Goal: Task Accomplishment & Management: Manage account settings

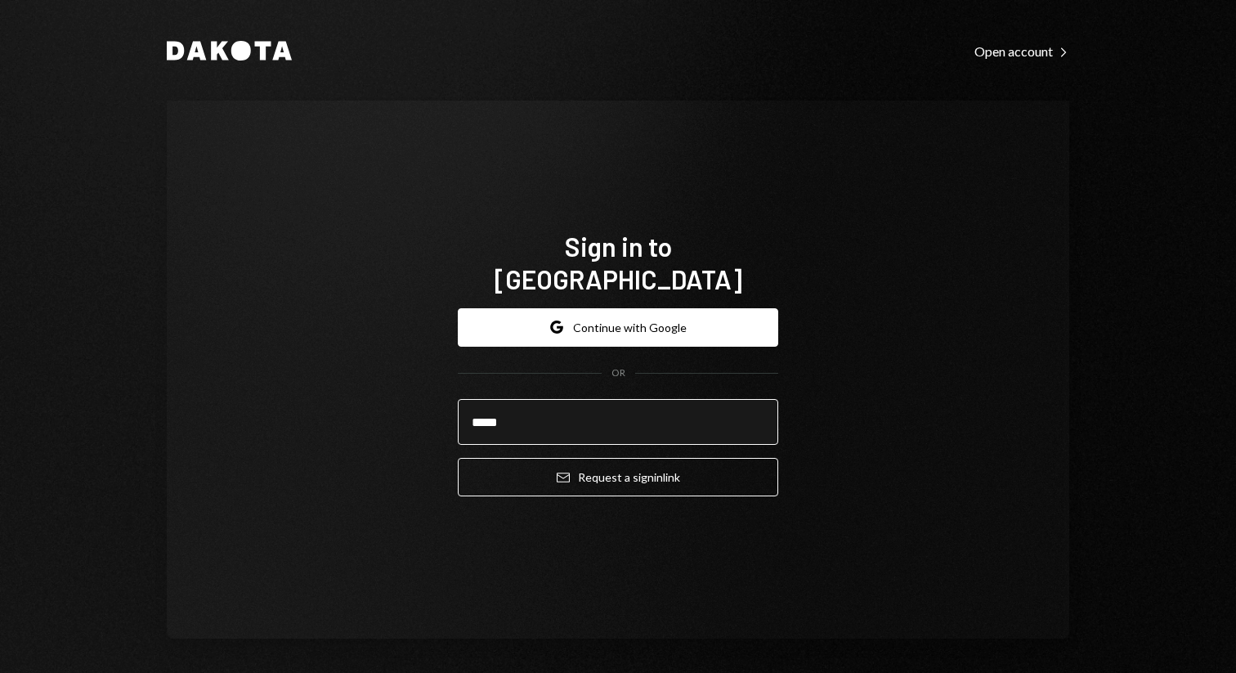
type input "**********"
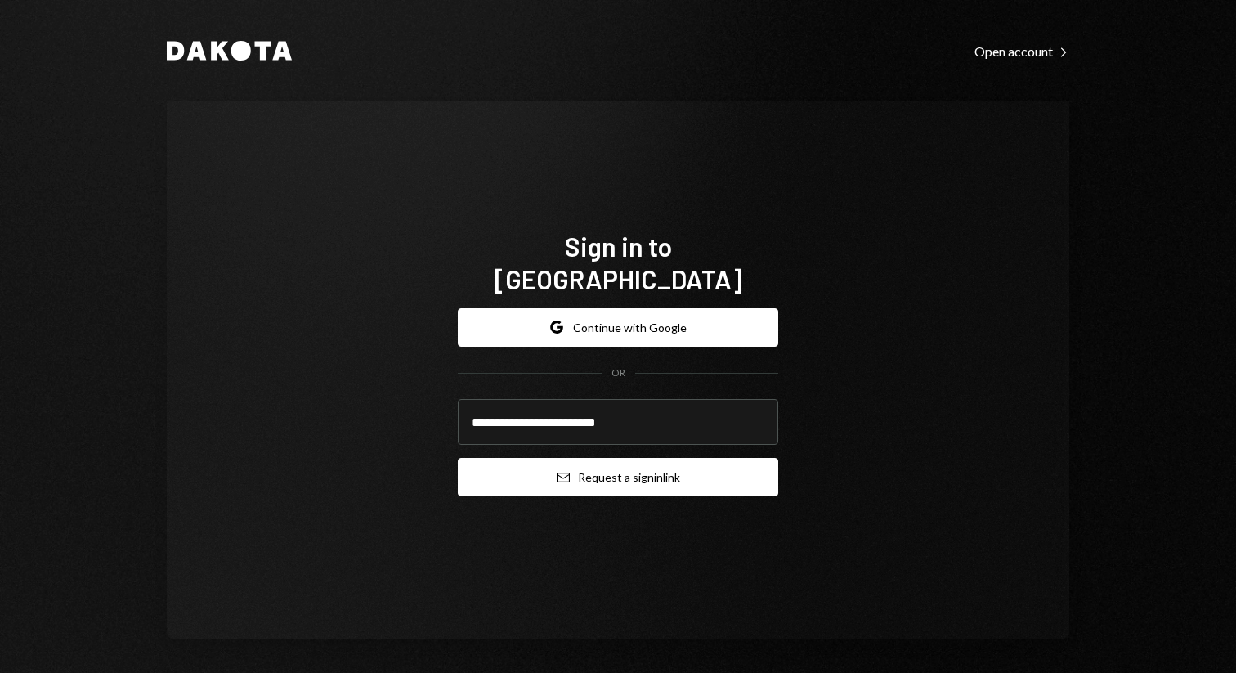
click at [647, 469] on button "Email Request a sign in link" at bounding box center [618, 477] width 321 height 38
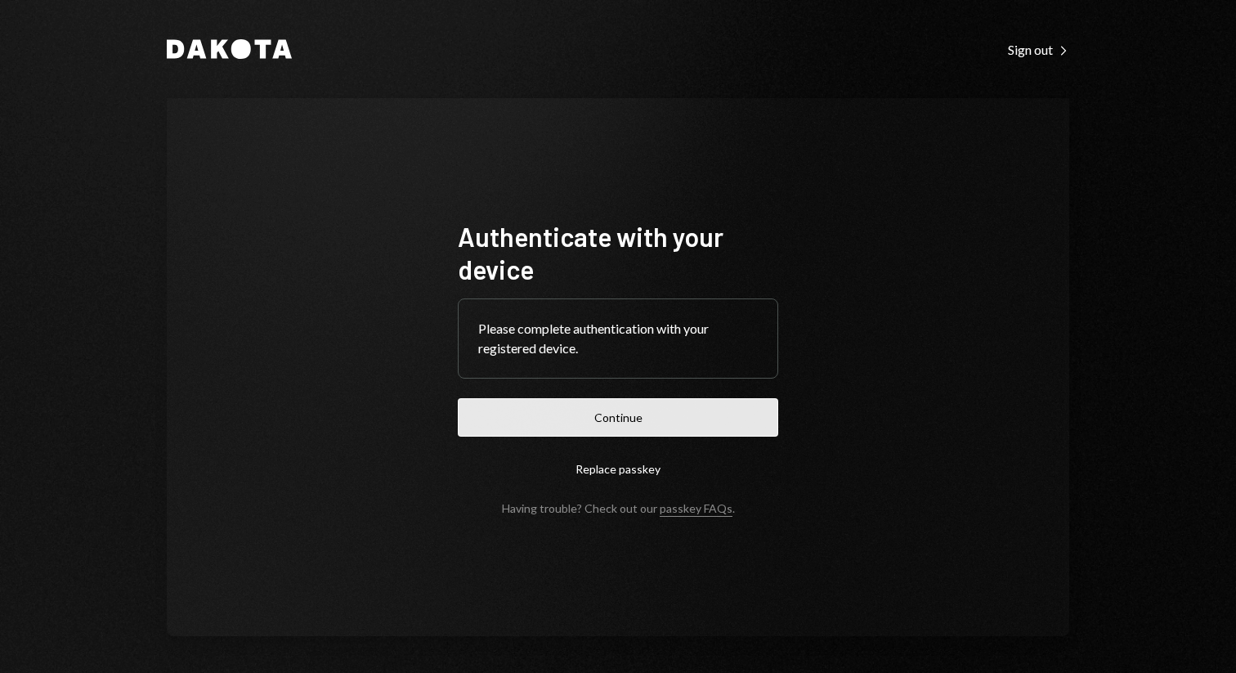
click at [576, 418] on button "Continue" at bounding box center [618, 417] width 321 height 38
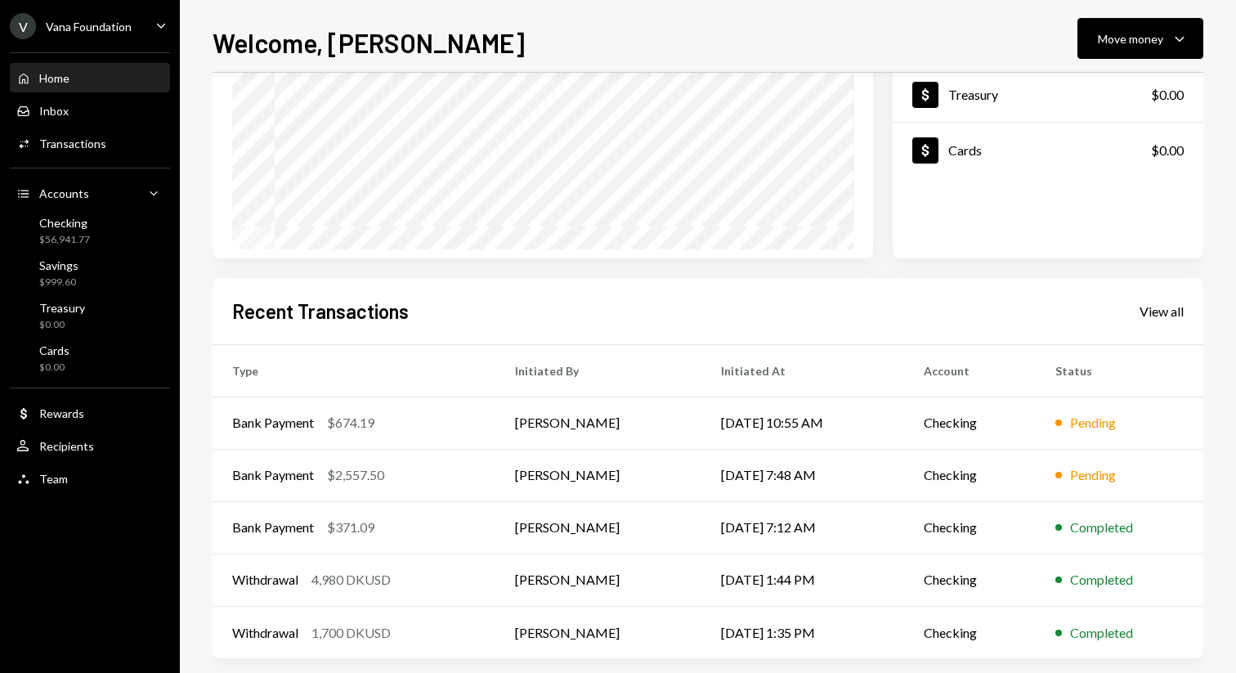
scroll to position [235, 0]
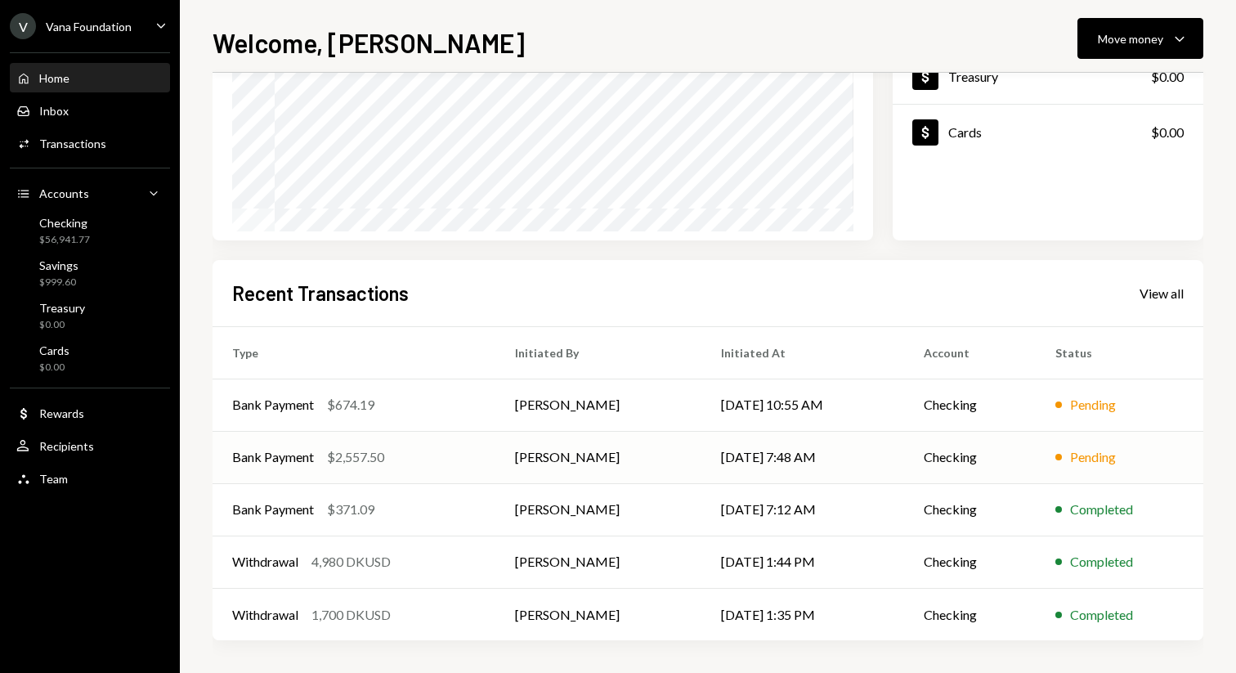
click at [852, 442] on td "[DATE] 7:48 AM" at bounding box center [803, 457] width 203 height 52
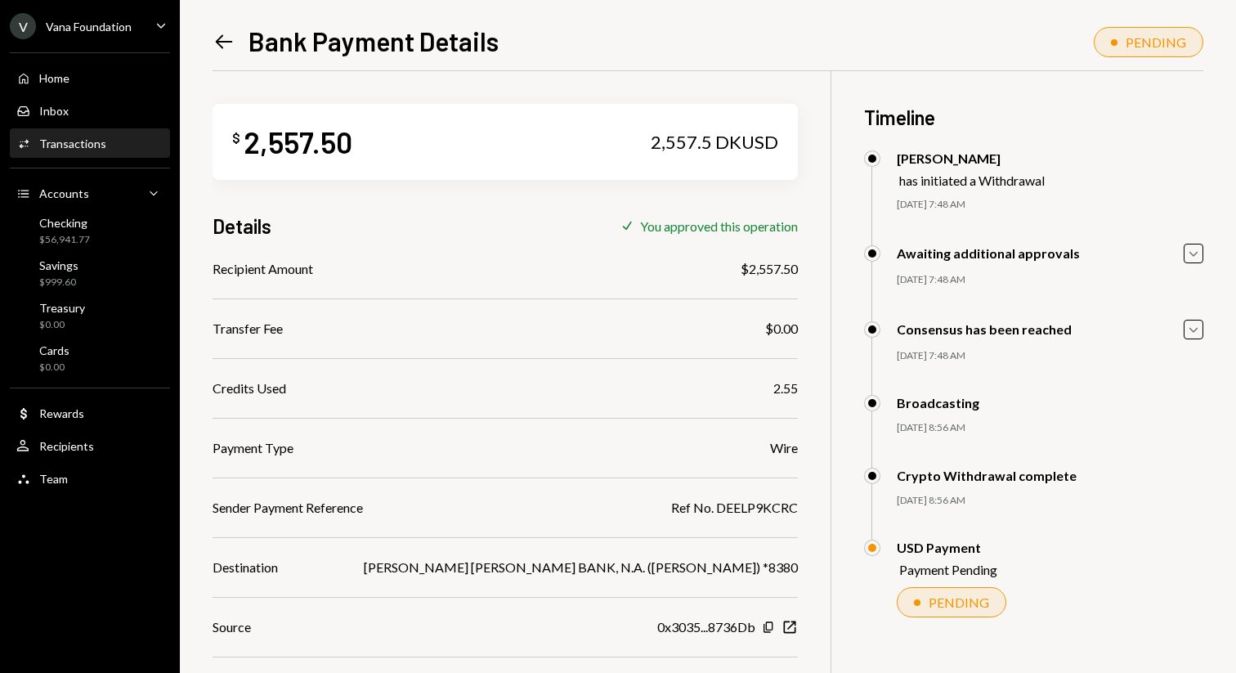
click at [217, 37] on icon "Left Arrow" at bounding box center [224, 41] width 23 height 23
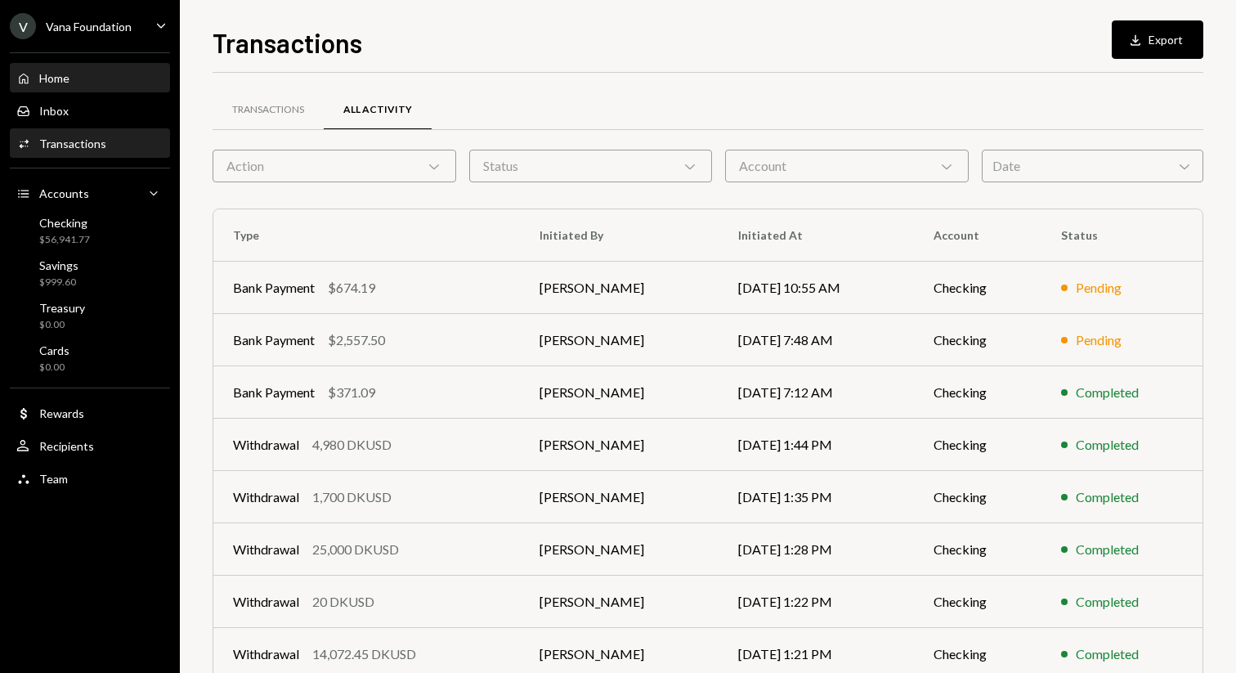
click at [95, 74] on div "Home Home" at bounding box center [89, 78] width 147 height 15
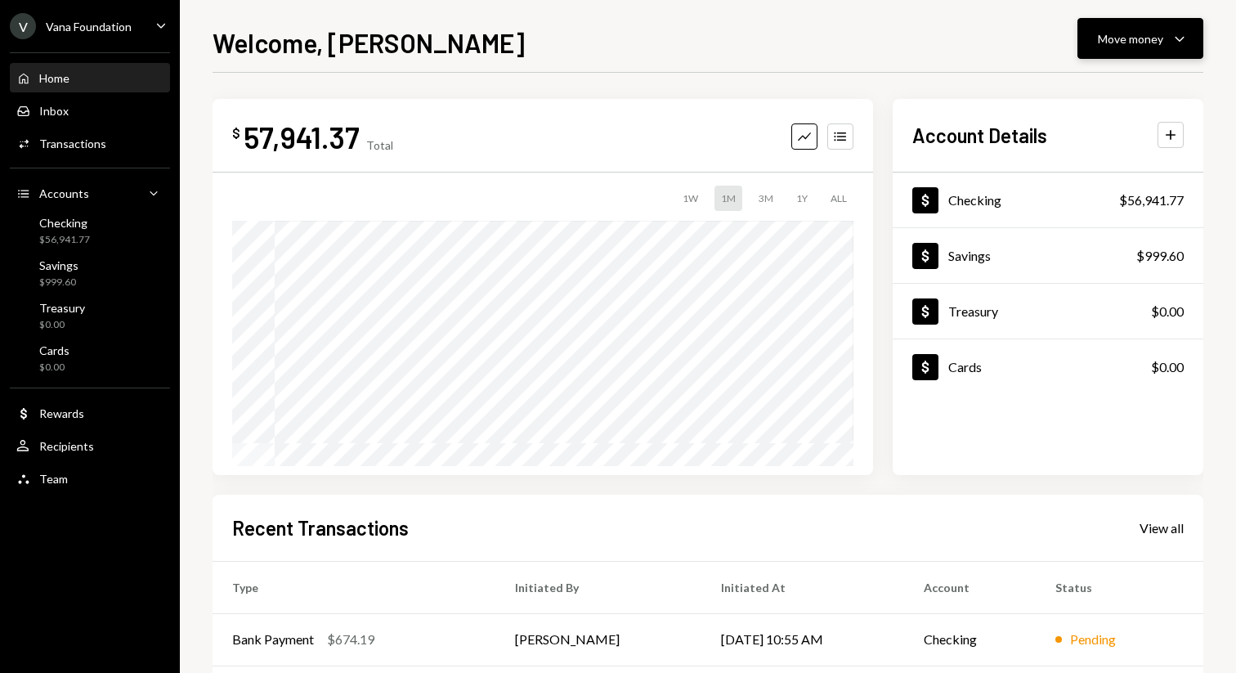
click at [1134, 48] on button "Move money Caret Down" at bounding box center [1141, 38] width 126 height 41
click at [1118, 86] on div "Send" at bounding box center [1127, 87] width 119 height 17
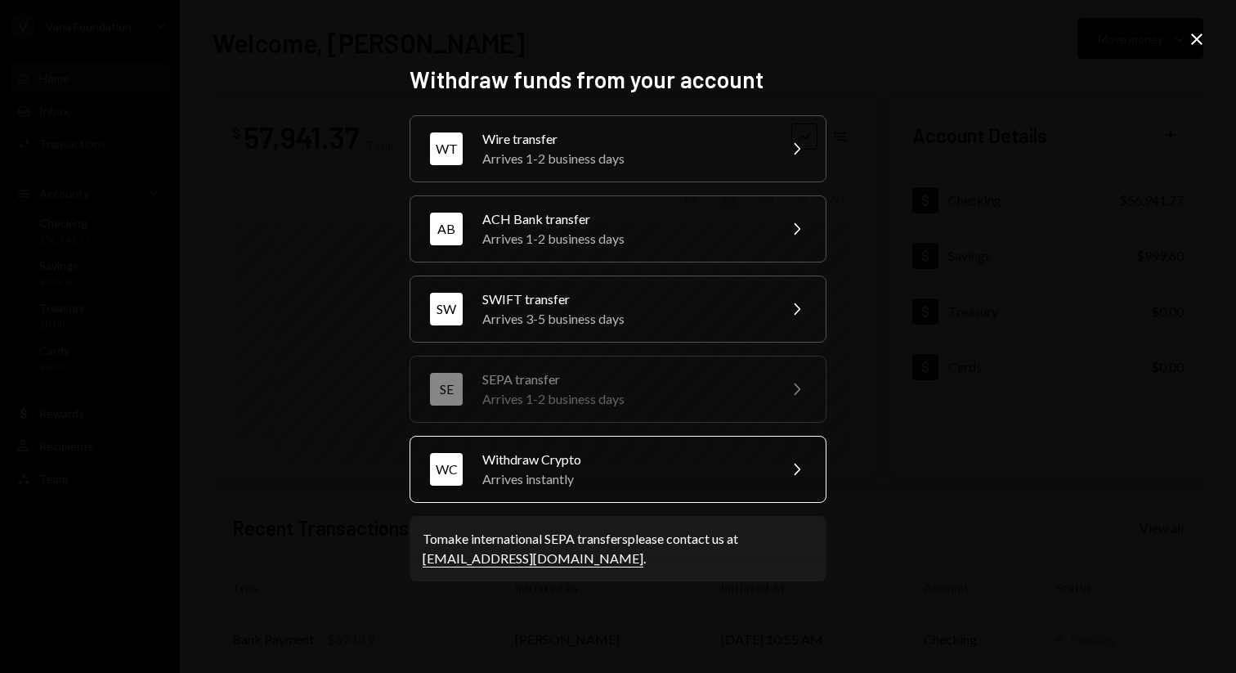
click at [686, 488] on div "Arrives instantly" at bounding box center [624, 479] width 285 height 20
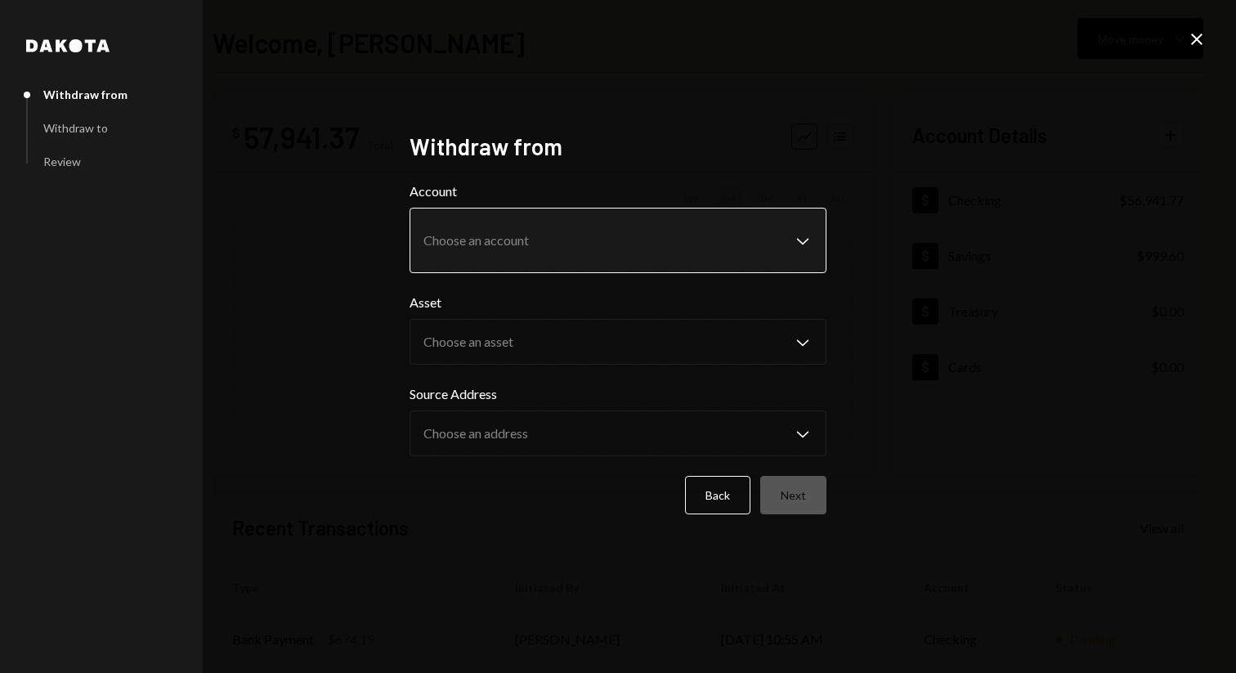
click at [791, 252] on body "V Vana Foundation Caret Down Home Home Inbox Inbox Activities Transactions Acco…" at bounding box center [618, 336] width 1236 height 673
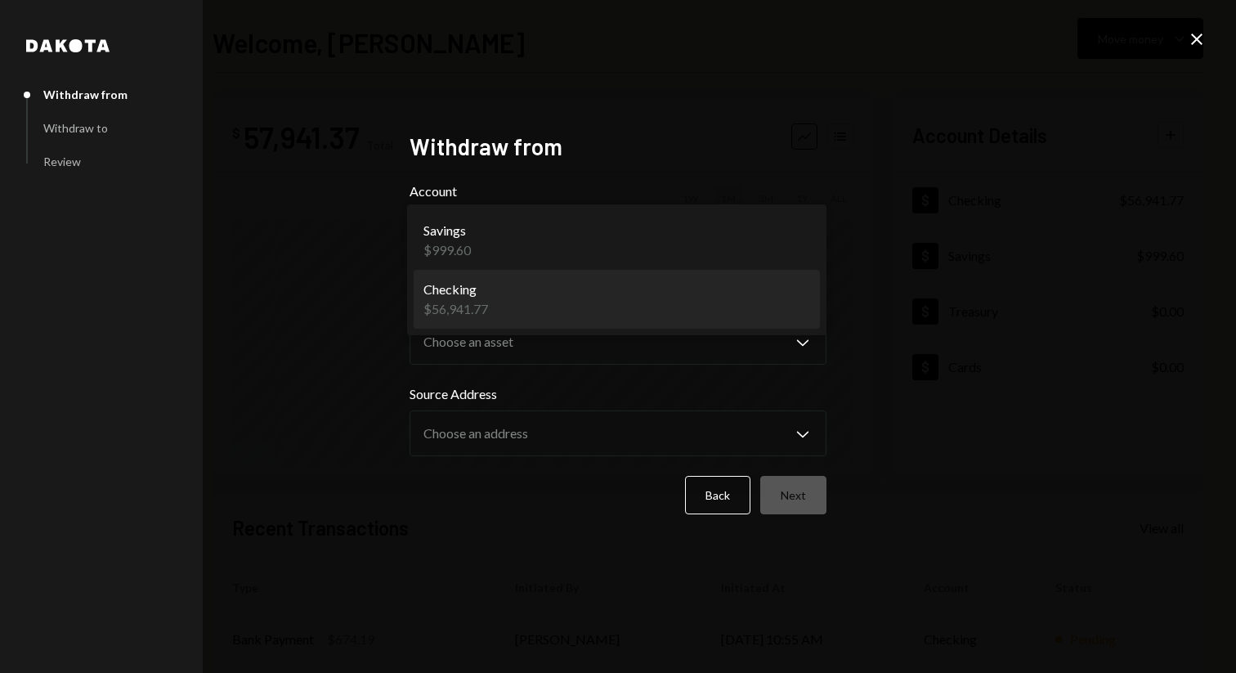
select select "**********"
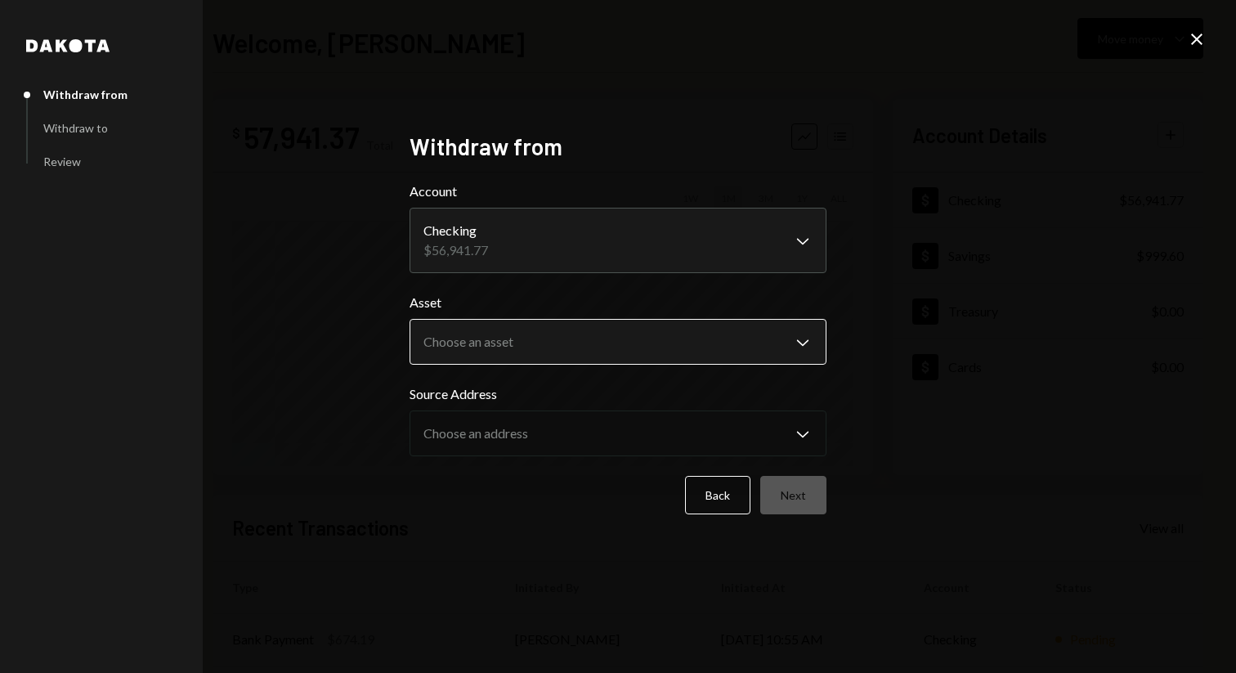
click at [754, 335] on body "**********" at bounding box center [618, 336] width 1236 height 673
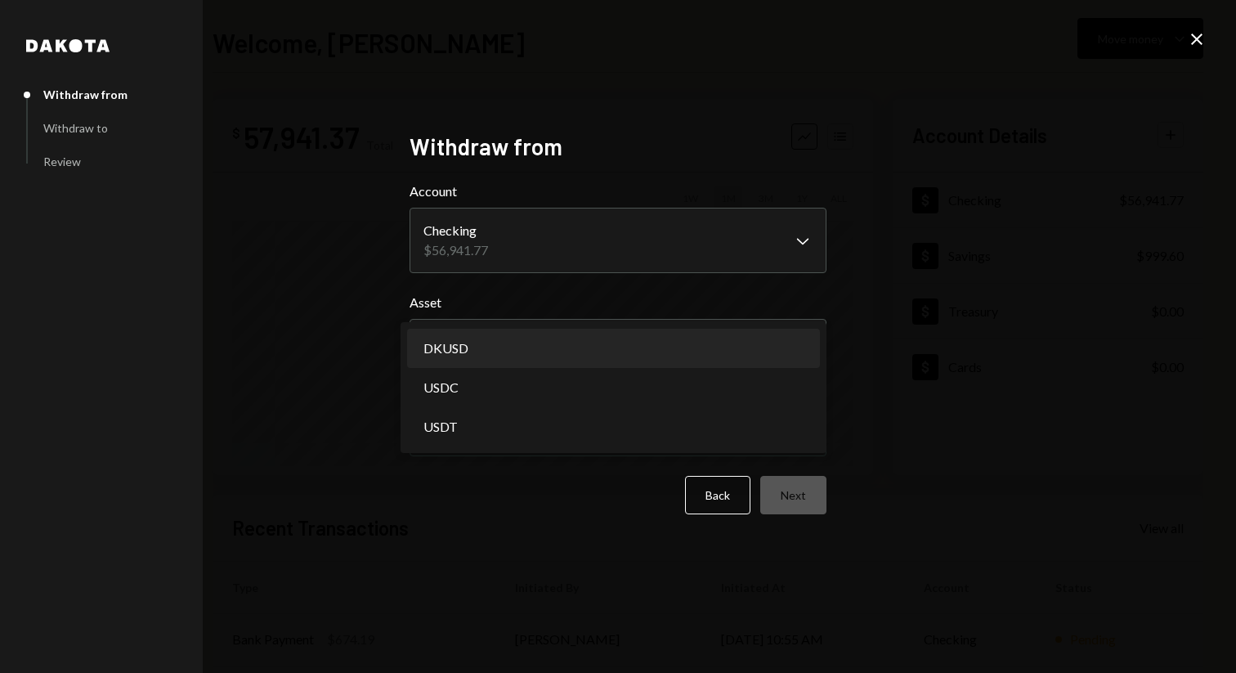
select select "*****"
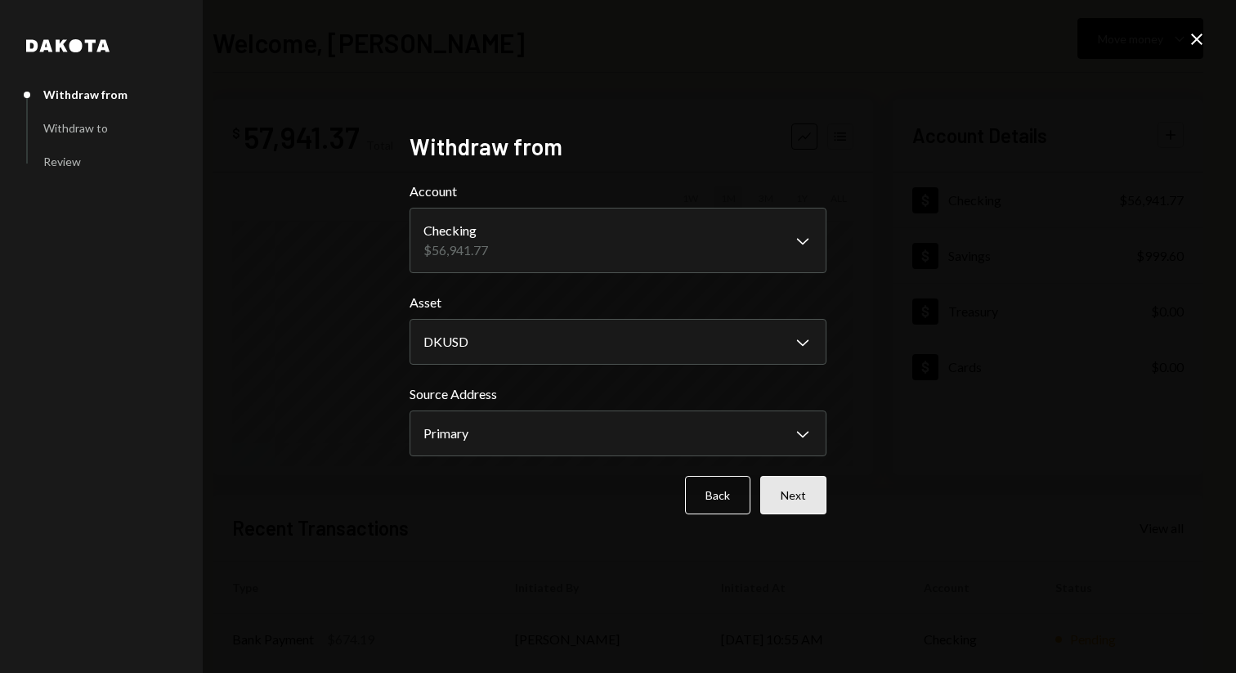
click at [816, 506] on button "Next" at bounding box center [793, 495] width 66 height 38
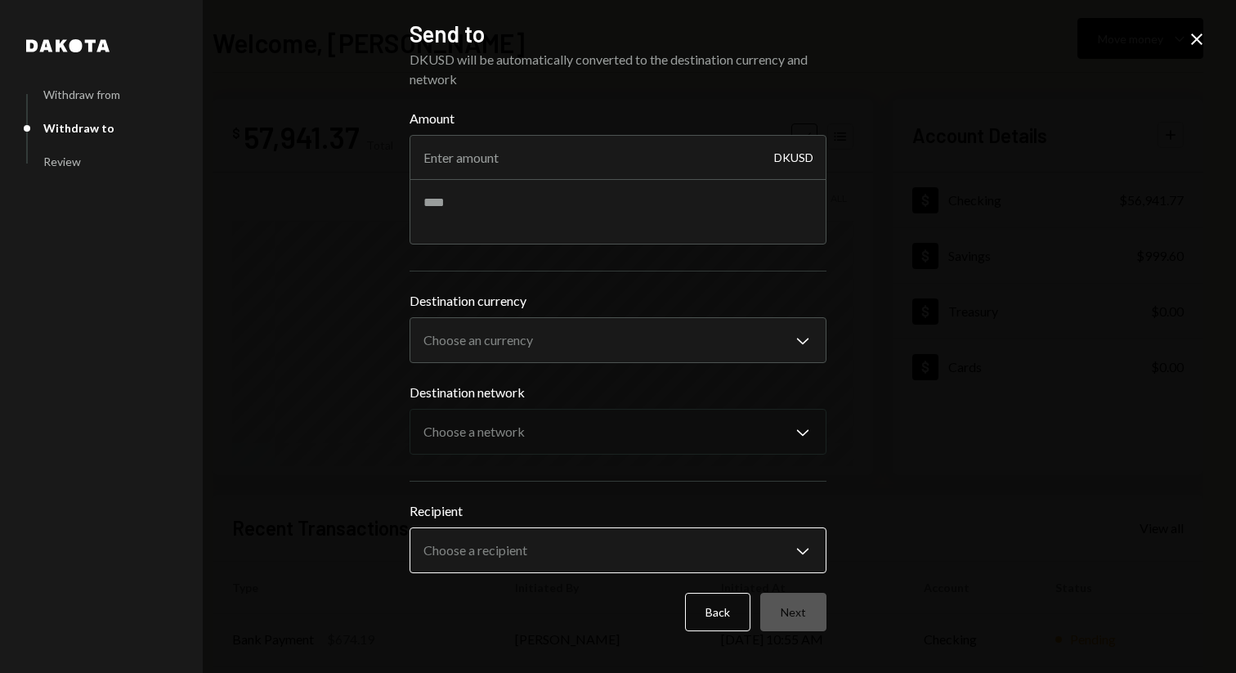
click at [723, 563] on body "V Vana Foundation Caret Down Home Home Inbox Inbox Activities Transactions Acco…" at bounding box center [618, 336] width 1236 height 673
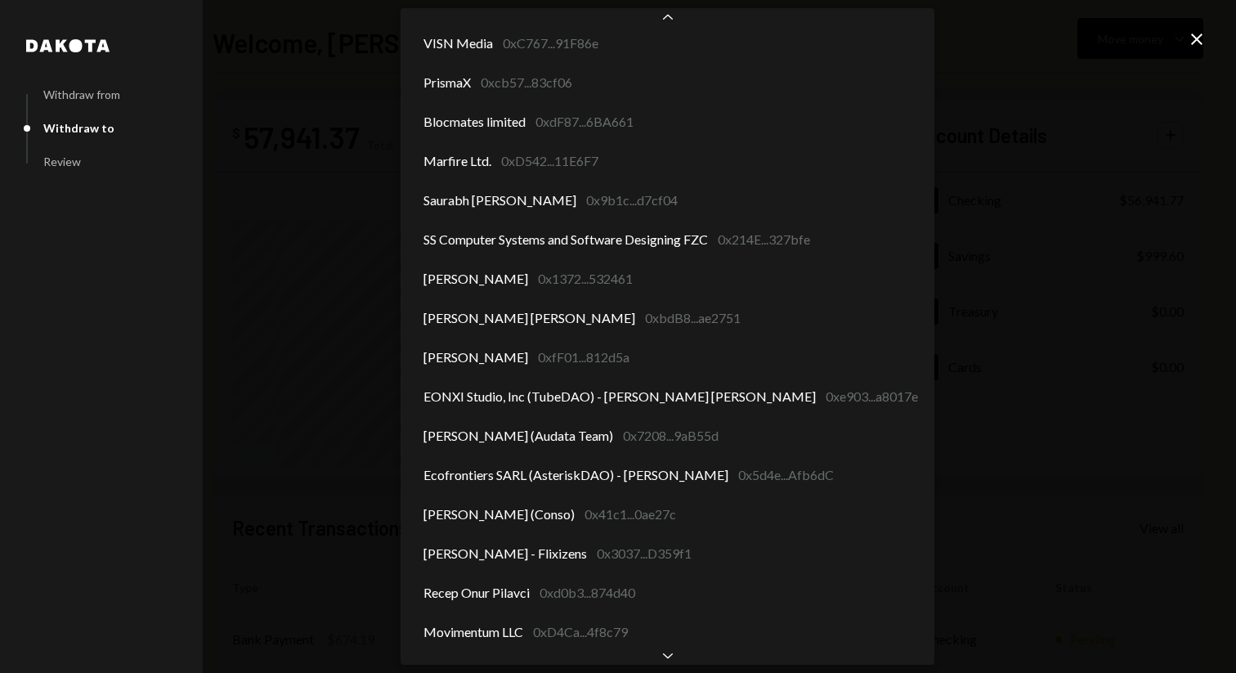
scroll to position [1692, 0]
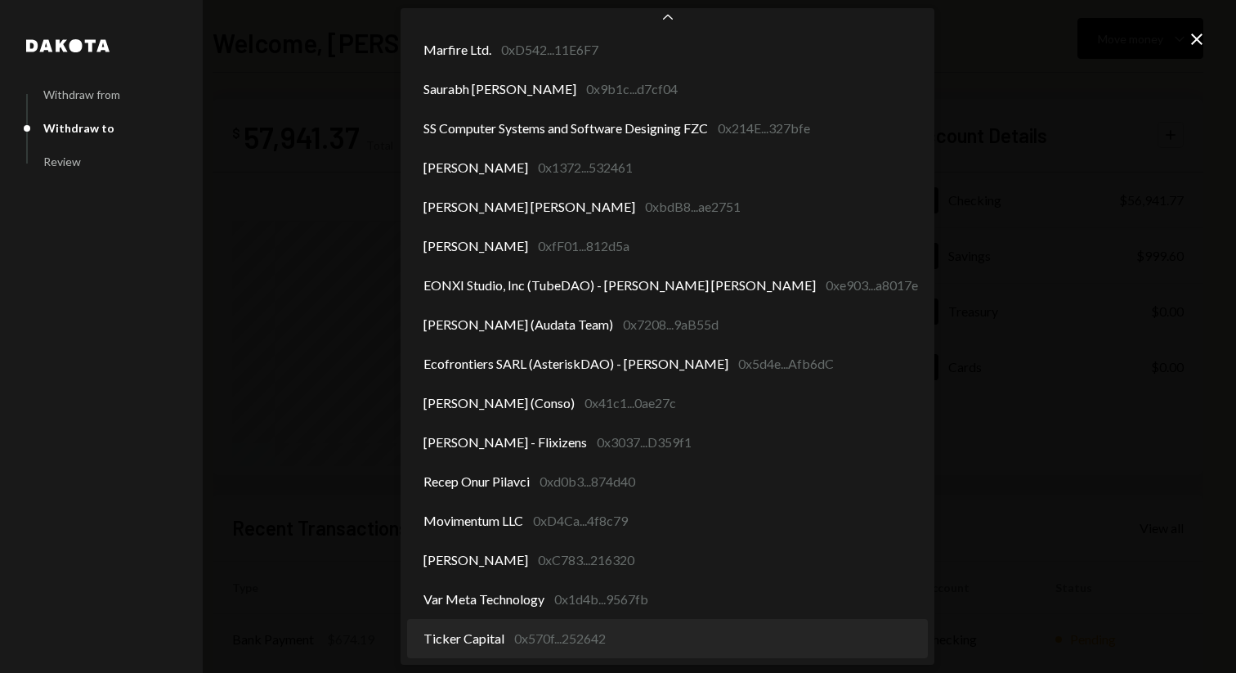
select select "**********"
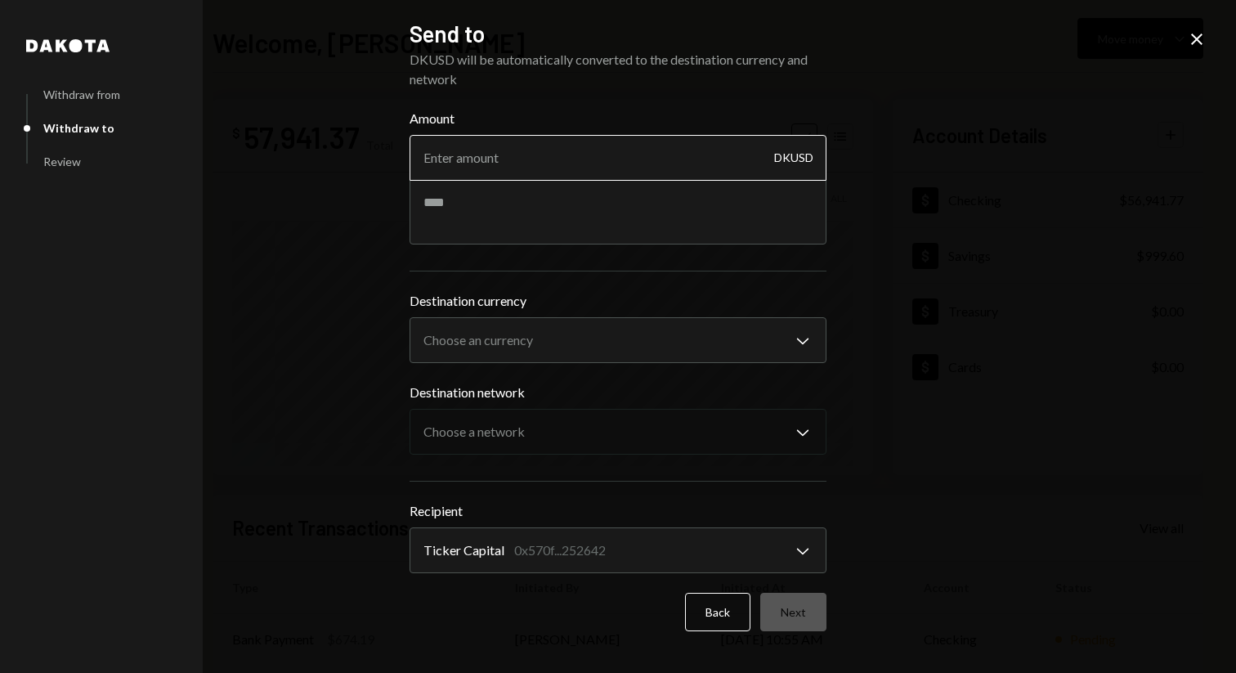
click at [554, 150] on input "Amount" at bounding box center [618, 158] width 417 height 46
type input "4920"
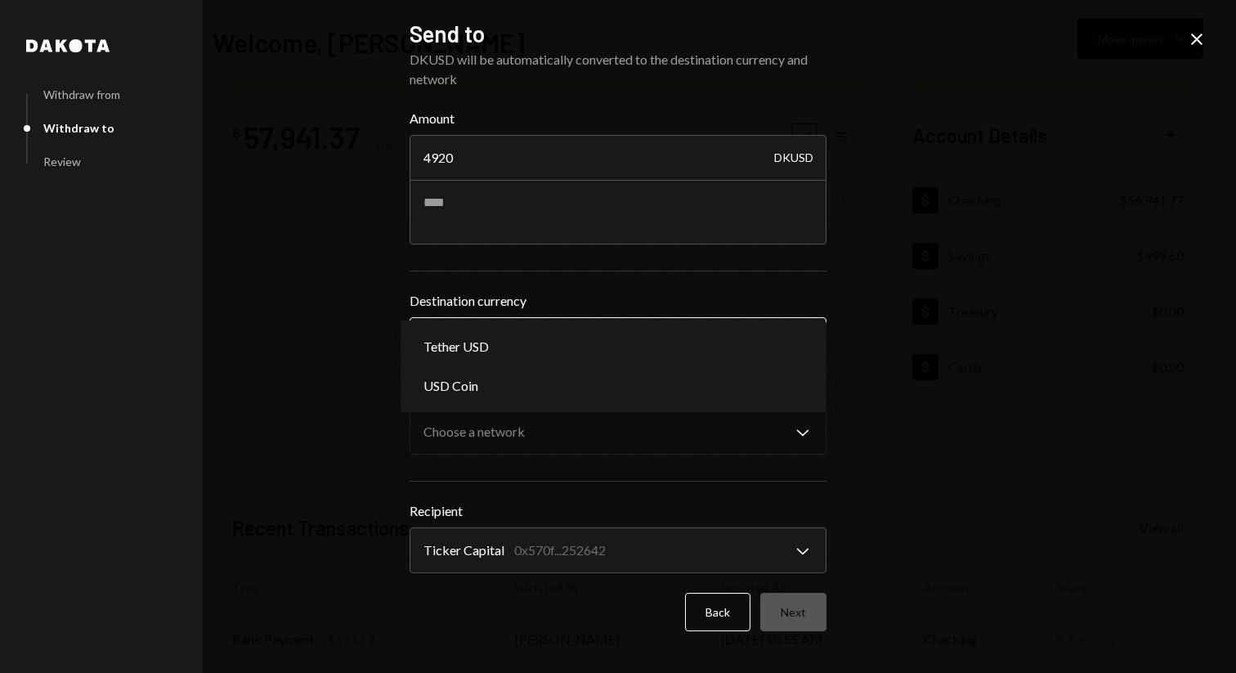
click at [523, 341] on body "V Vana Foundation Caret Down Home Home Inbox Inbox Activities Transactions Acco…" at bounding box center [618, 336] width 1236 height 673
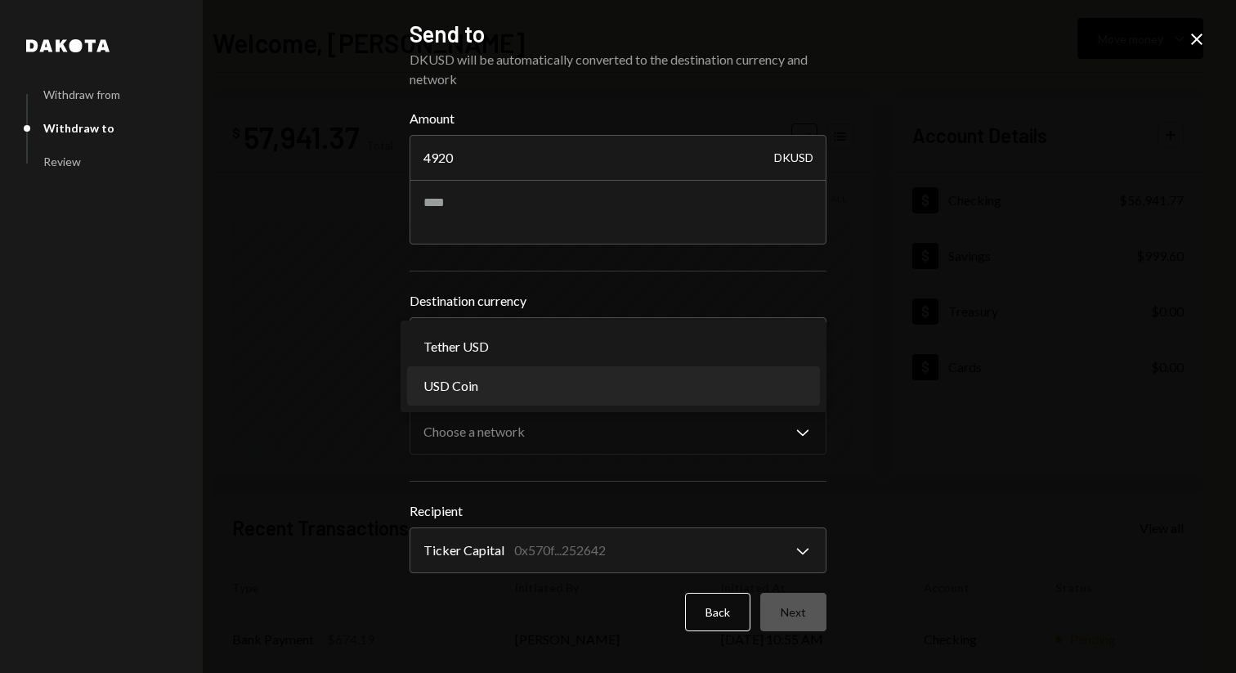
select select "****"
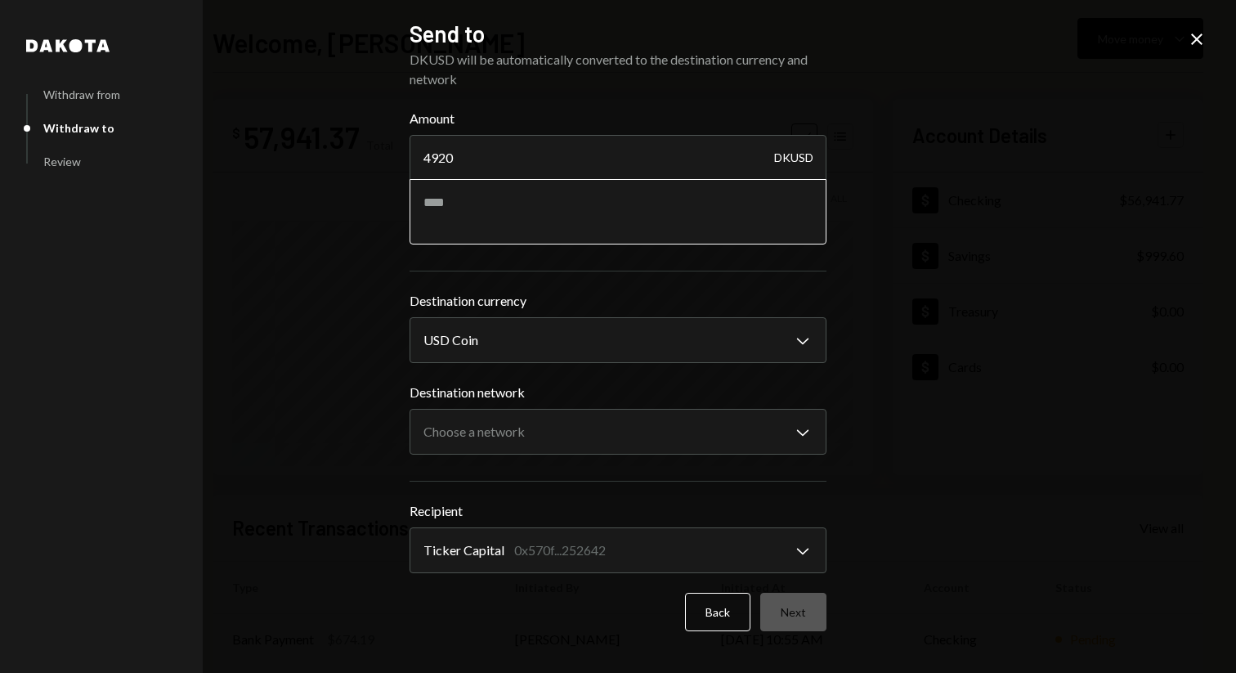
click at [476, 195] on textarea at bounding box center [618, 211] width 417 height 65
type textarea "**********"
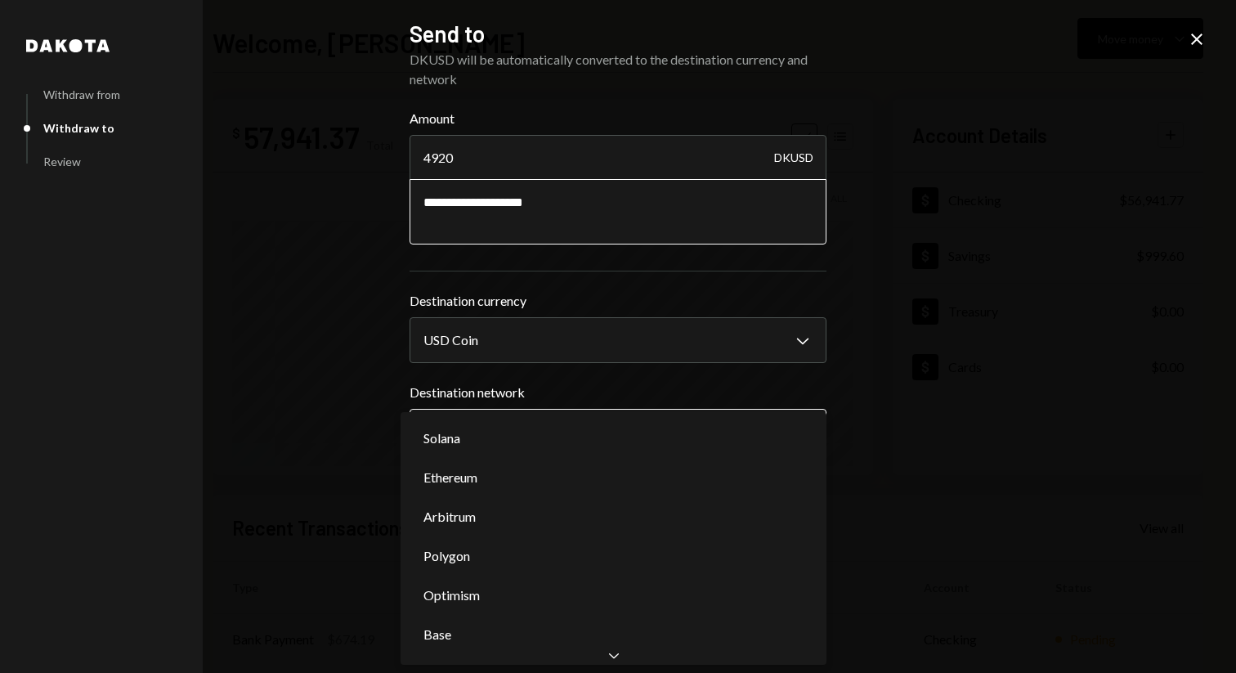
click at [595, 439] on body "V Vana Foundation Caret Down Home Home Inbox Inbox Activities Transactions Acco…" at bounding box center [618, 336] width 1236 height 673
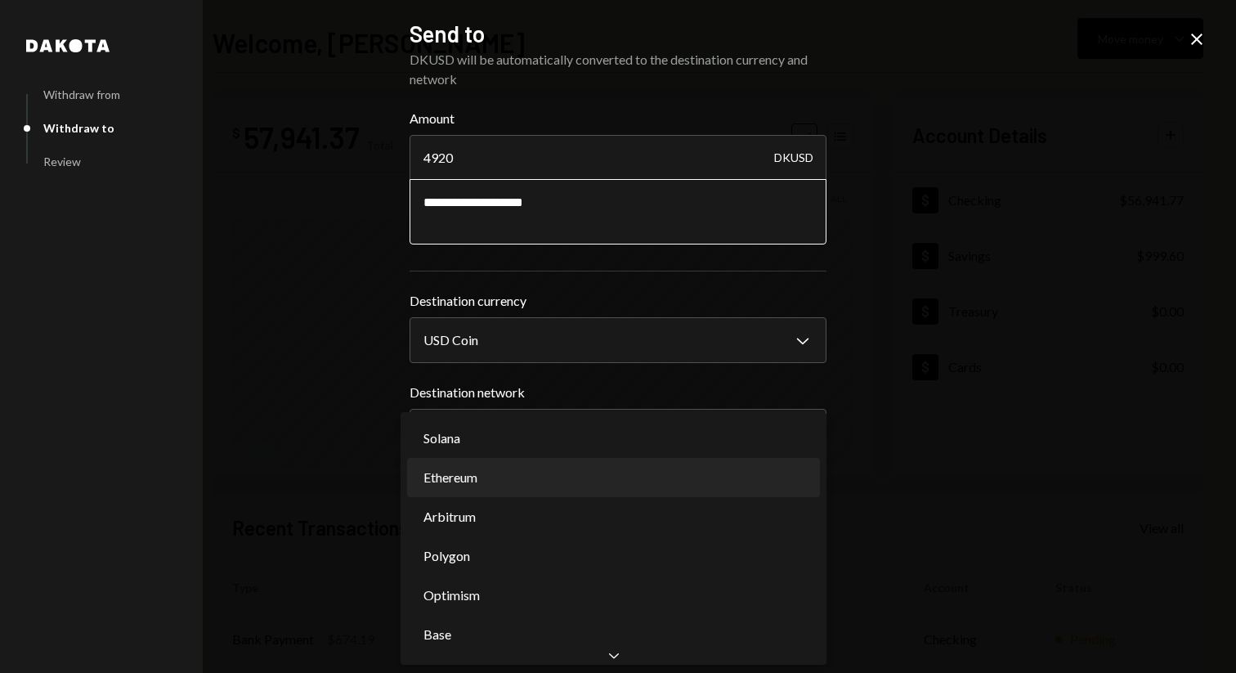
select select "**********"
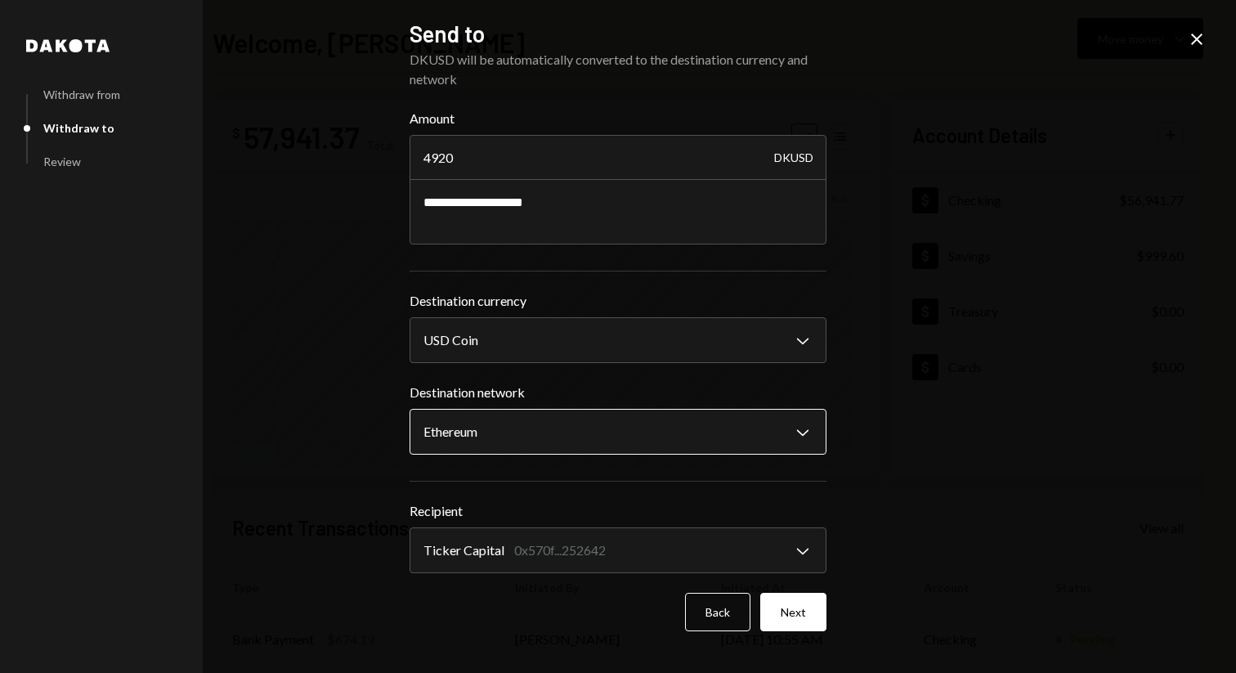
click at [635, 445] on body "V Vana Foundation Caret Down Home Home Inbox Inbox Activities Transactions Acco…" at bounding box center [618, 336] width 1236 height 673
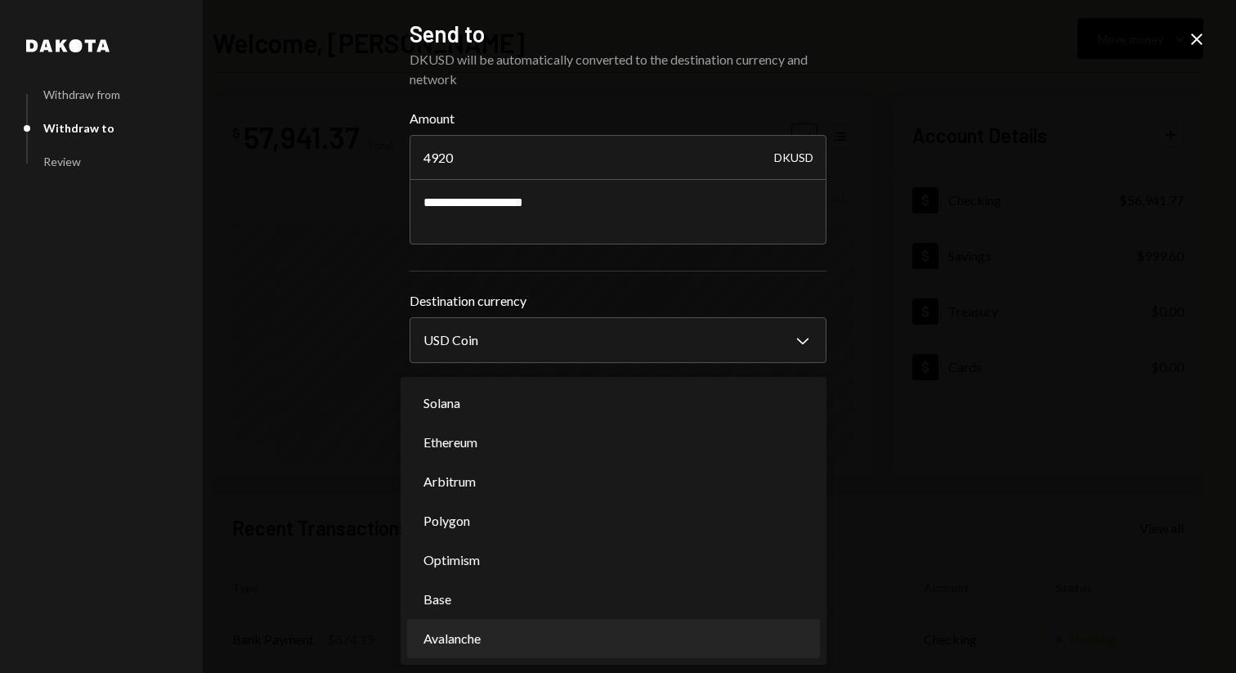
scroll to position [0, 0]
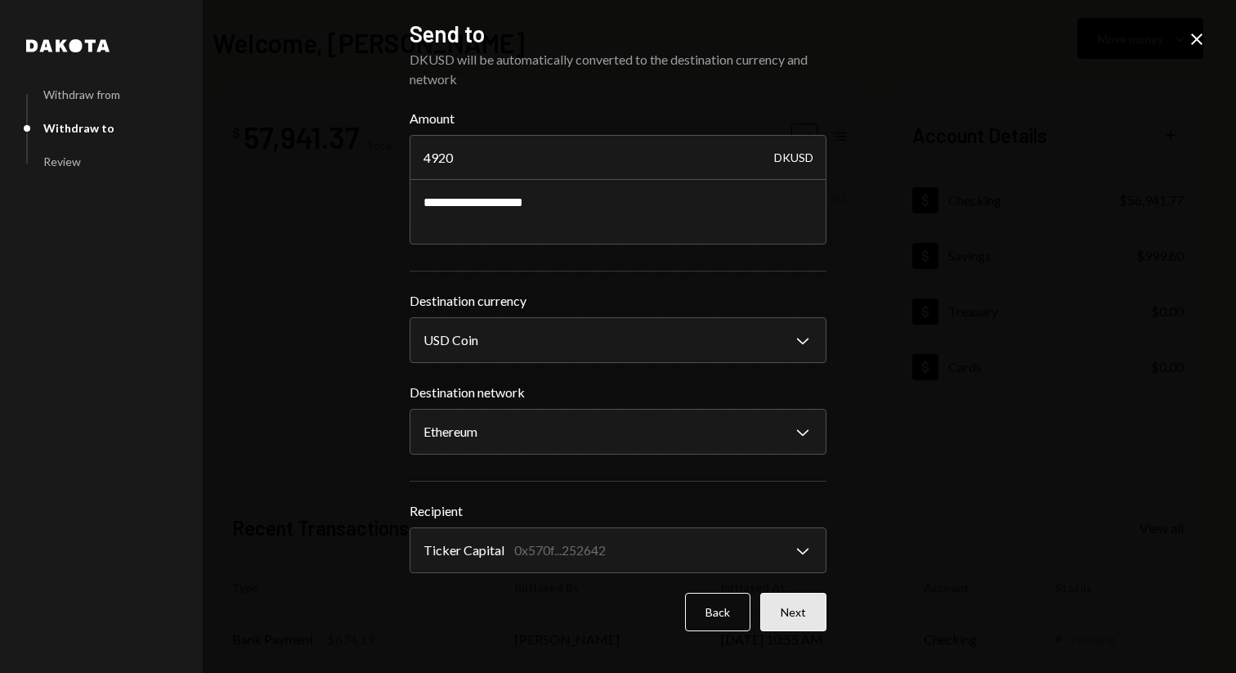
click at [792, 598] on button "Next" at bounding box center [793, 612] width 66 height 38
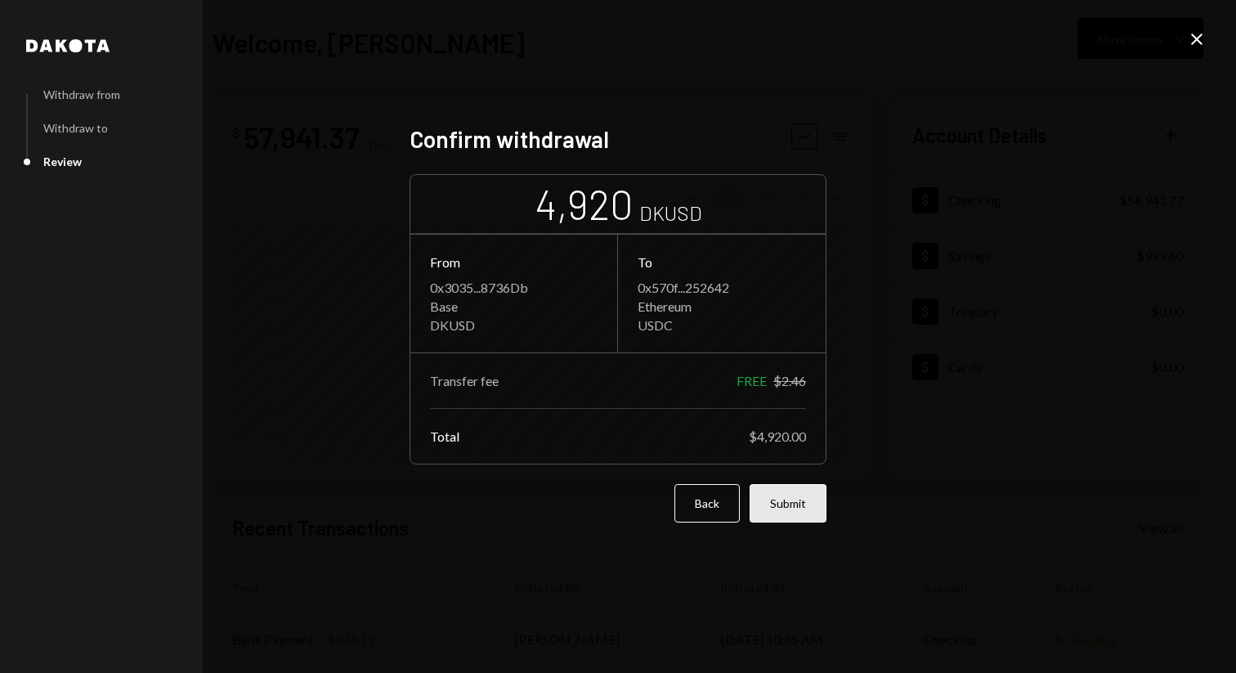
click at [783, 512] on button "Submit" at bounding box center [788, 503] width 77 height 38
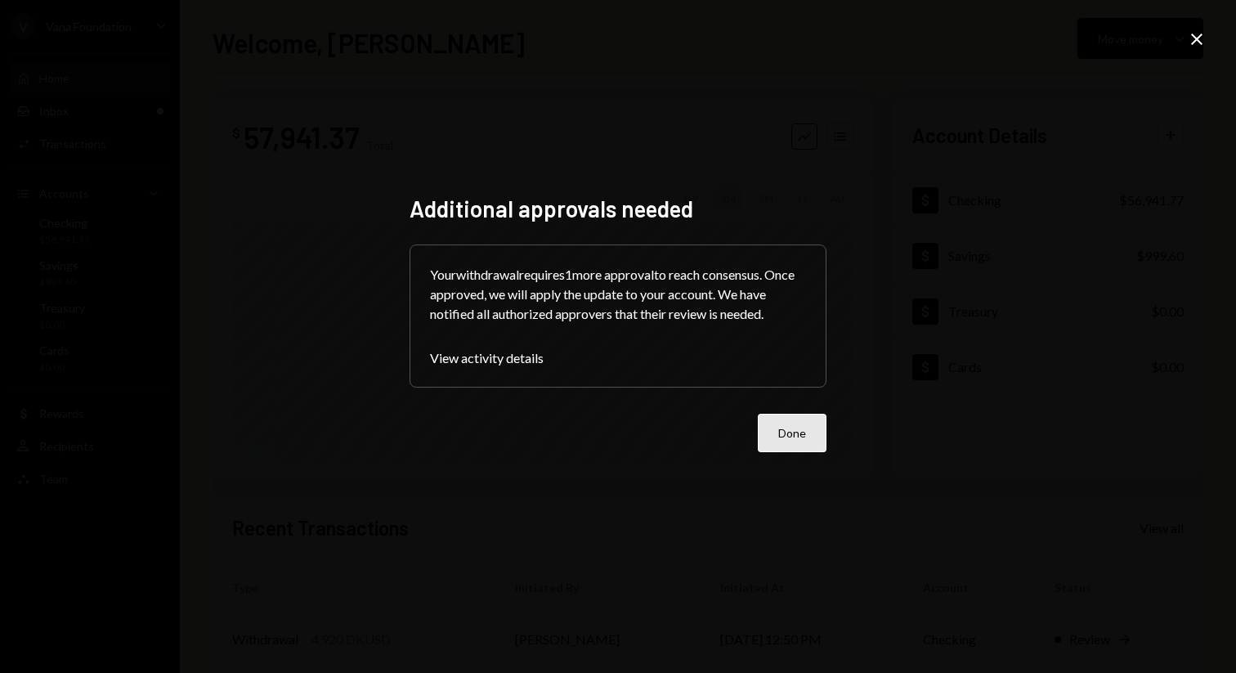
click at [772, 427] on button "Done" at bounding box center [792, 433] width 69 height 38
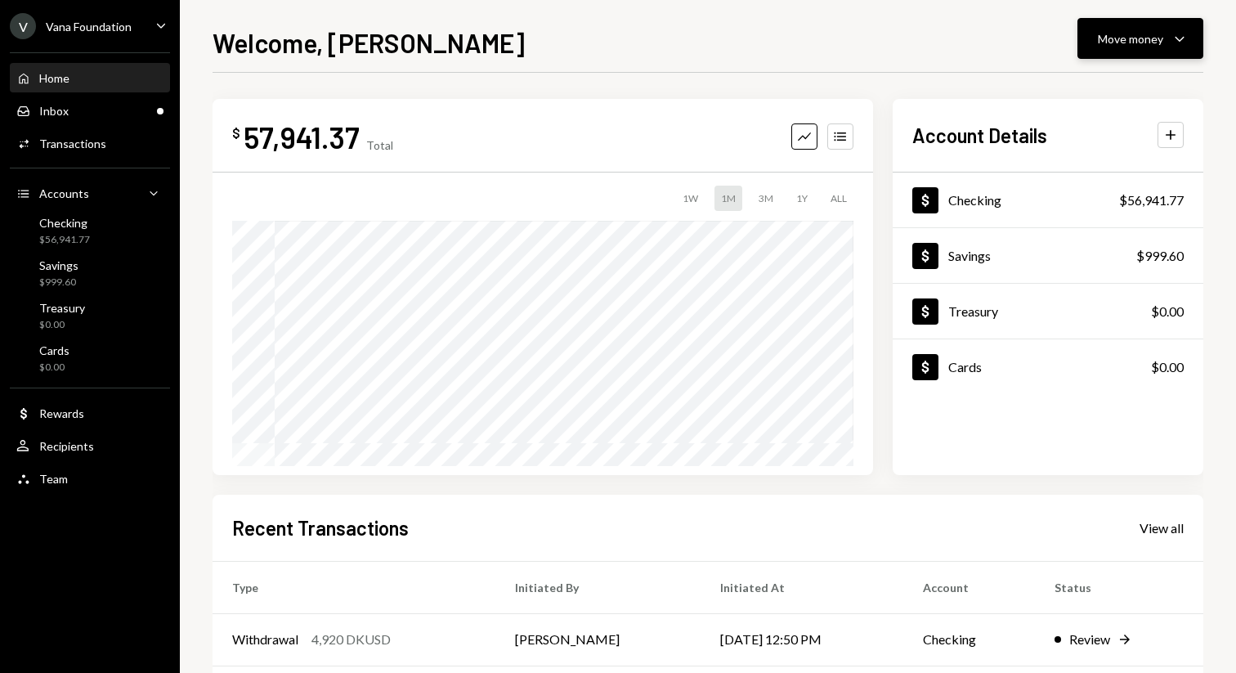
click at [1115, 53] on button "Move money Caret Down" at bounding box center [1141, 38] width 126 height 41
click at [1102, 64] on div "Withdraw Send Convert Transfer Deposit Deposit Swap Swap stablecoins" at bounding box center [1115, 150] width 177 height 174
click at [1102, 80] on div "Send" at bounding box center [1127, 87] width 119 height 17
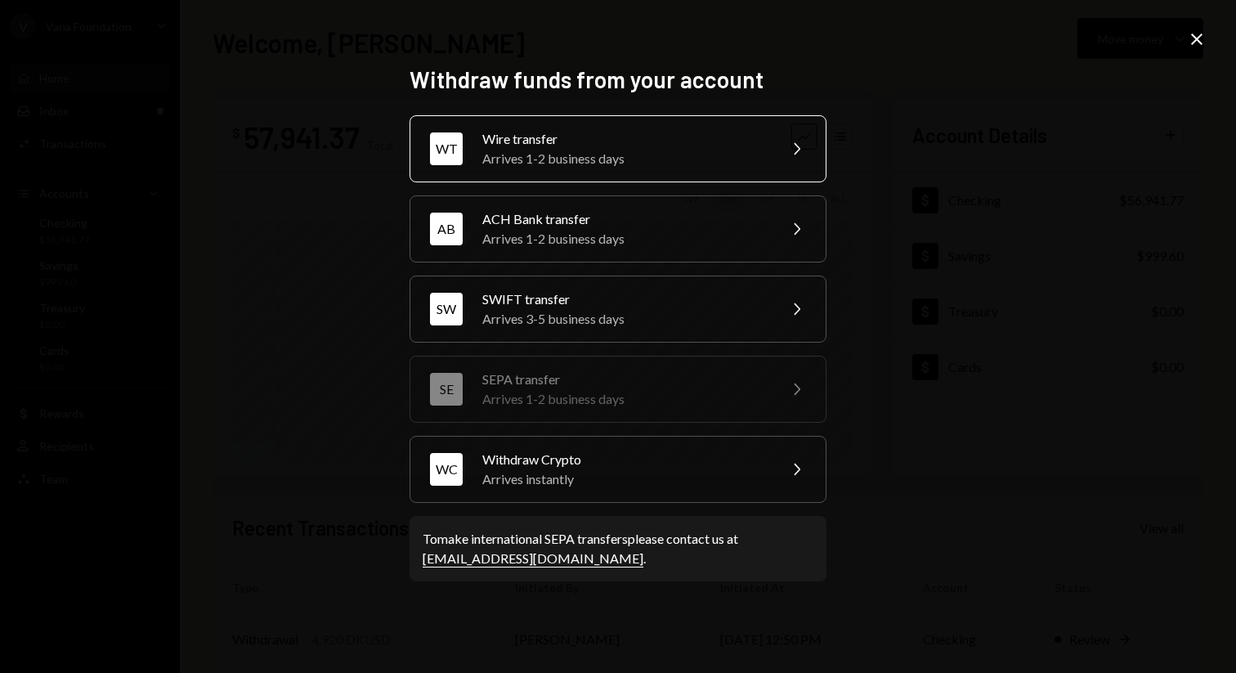
click at [728, 155] on div "Arrives 1-2 business days" at bounding box center [624, 159] width 285 height 20
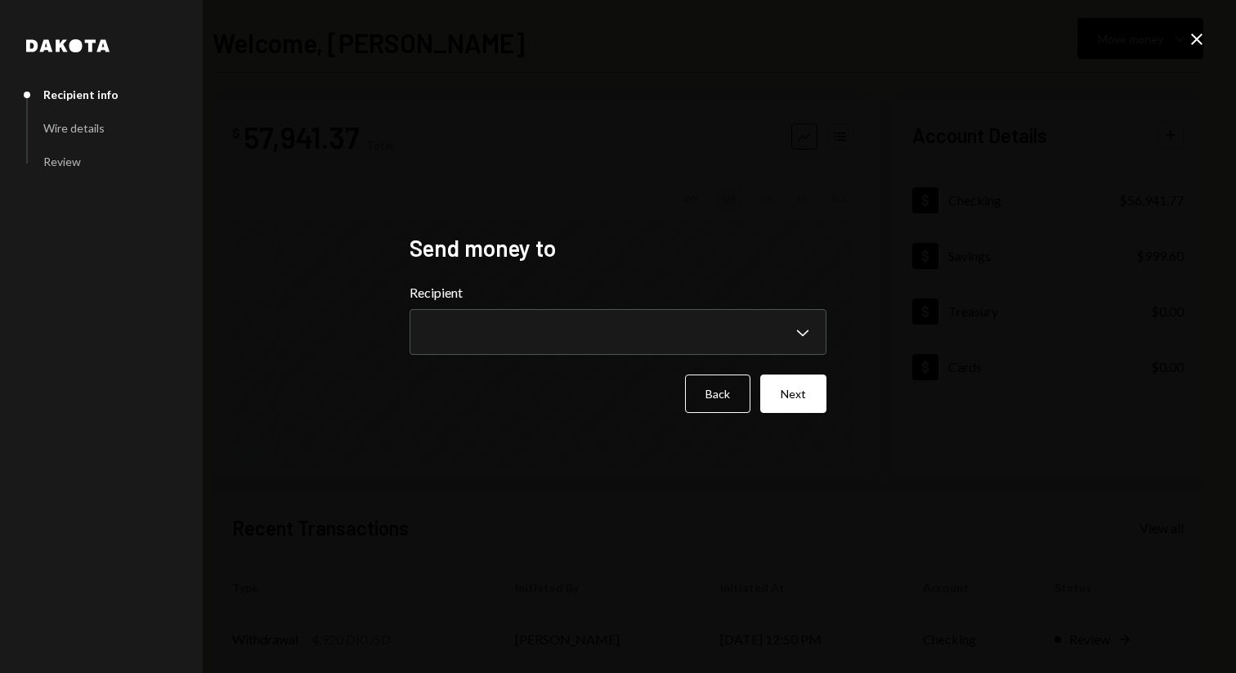
click at [646, 253] on h2 "Send money to" at bounding box center [618, 248] width 417 height 32
click at [646, 326] on body "**********" at bounding box center [618, 336] width 1236 height 673
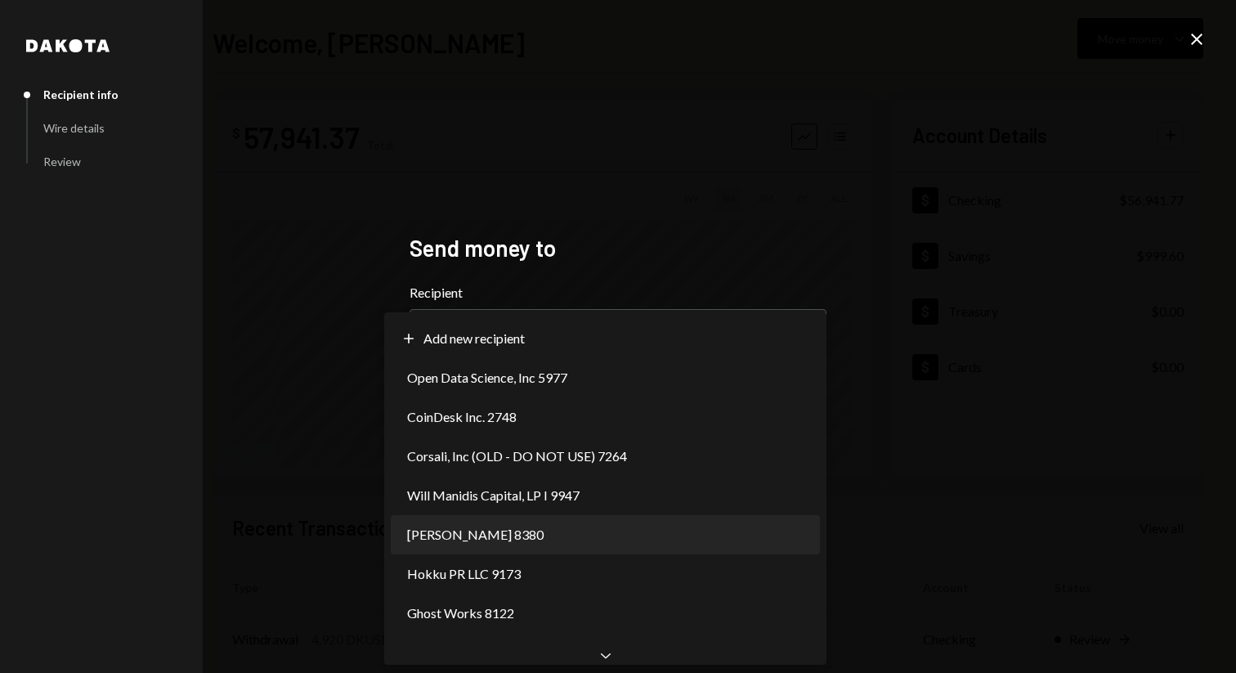
select select "**********"
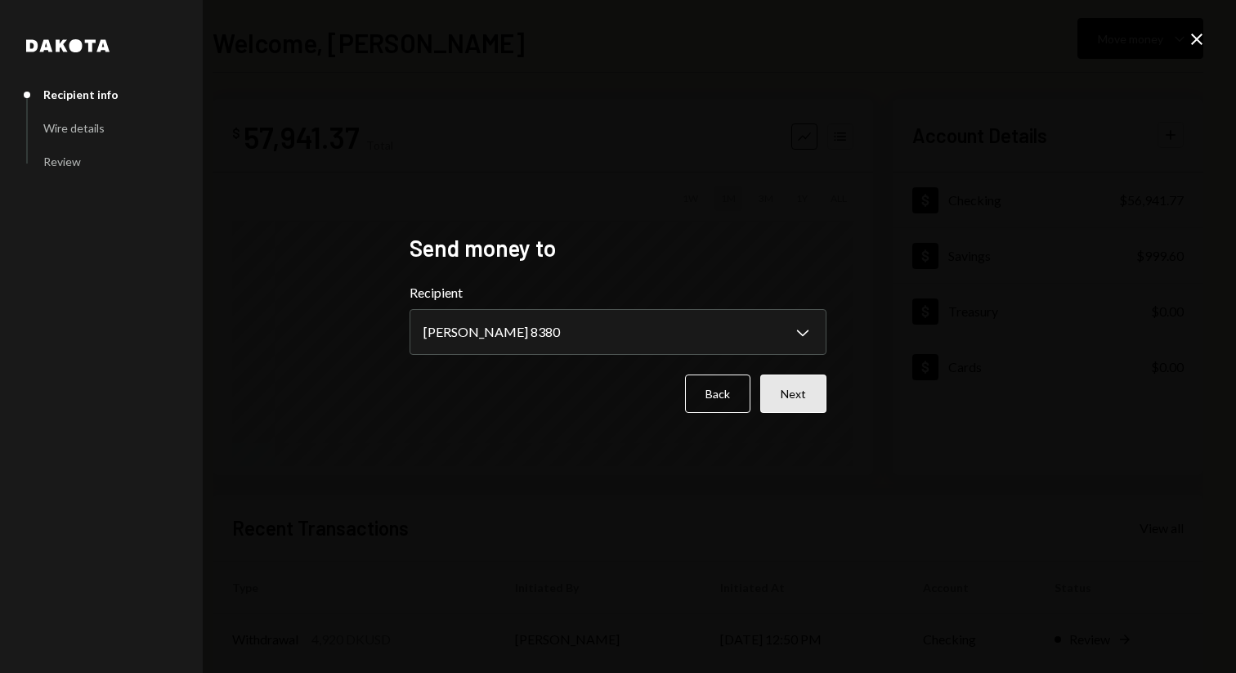
click at [801, 393] on button "Next" at bounding box center [793, 394] width 66 height 38
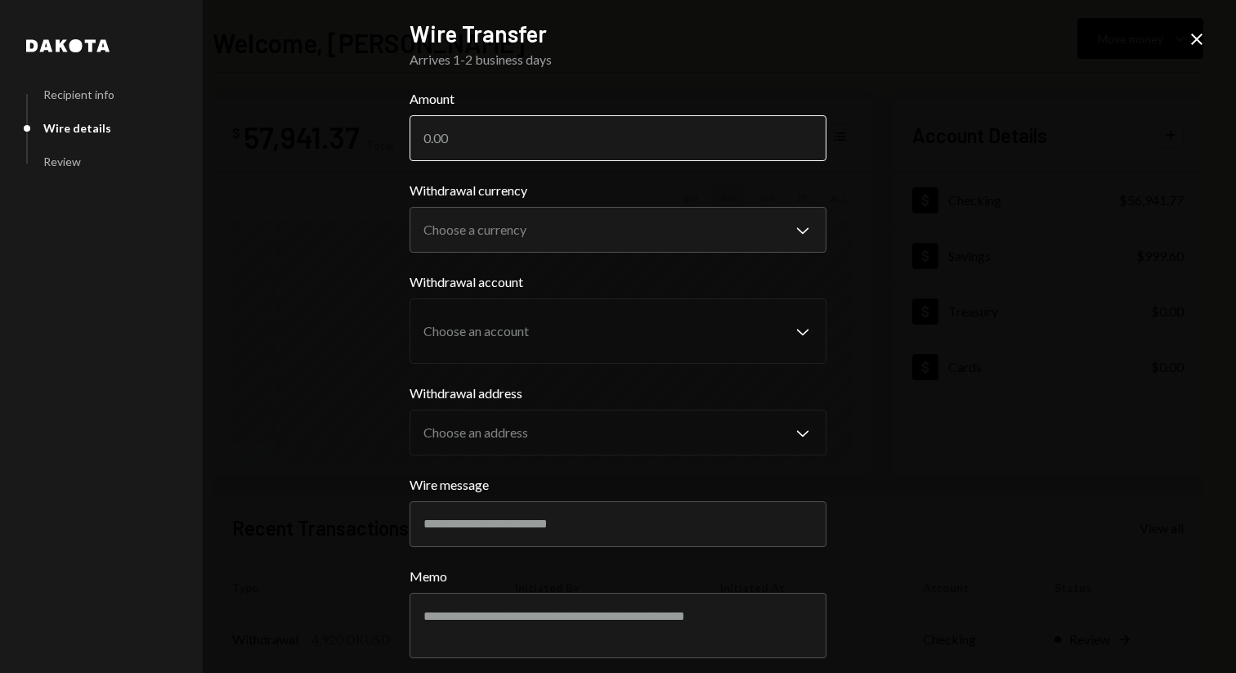
click at [590, 140] on input "Amount" at bounding box center [618, 138] width 417 height 46
paste input "1804.19"
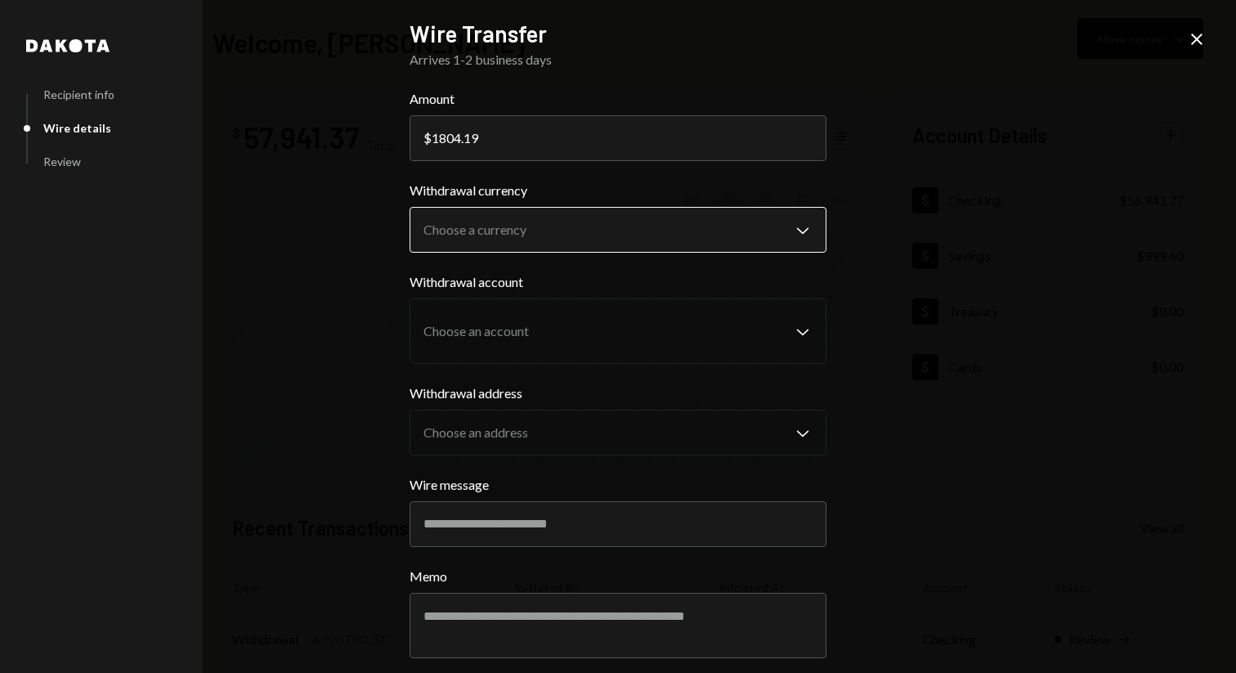
type input "1804.19"
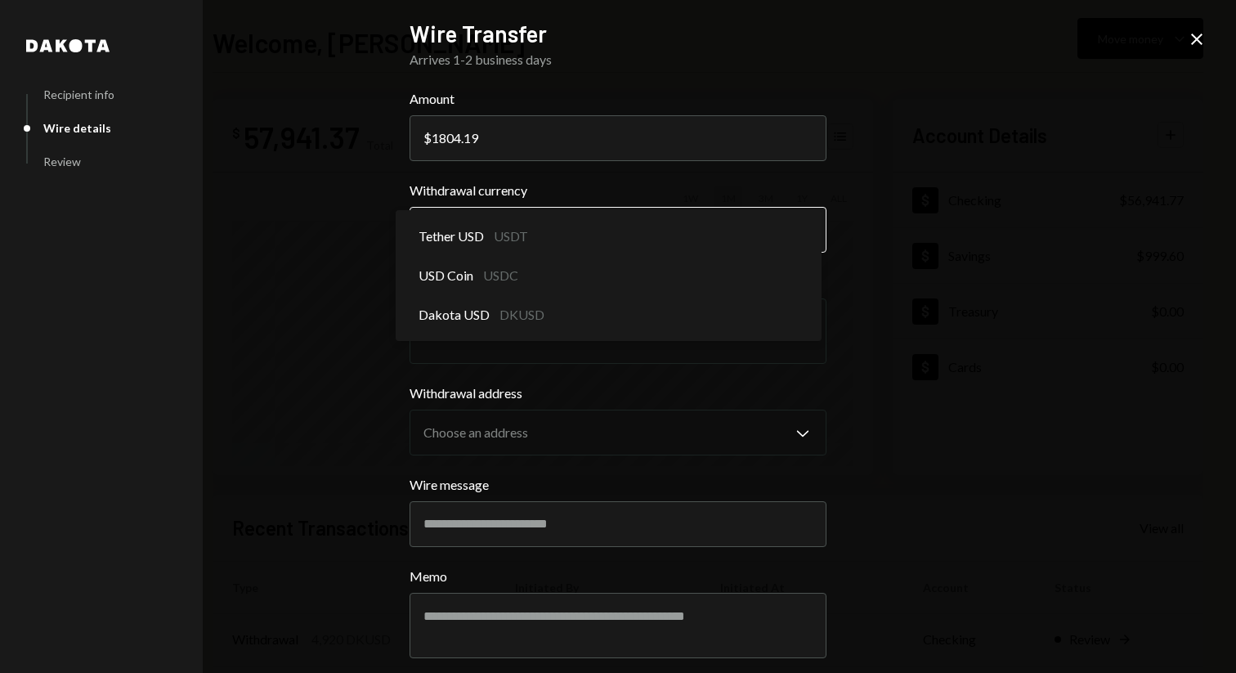
click at [581, 212] on body "V Vana Foundation Caret Down Home Home Inbox Inbox Activities Transactions Acco…" at bounding box center [618, 336] width 1236 height 673
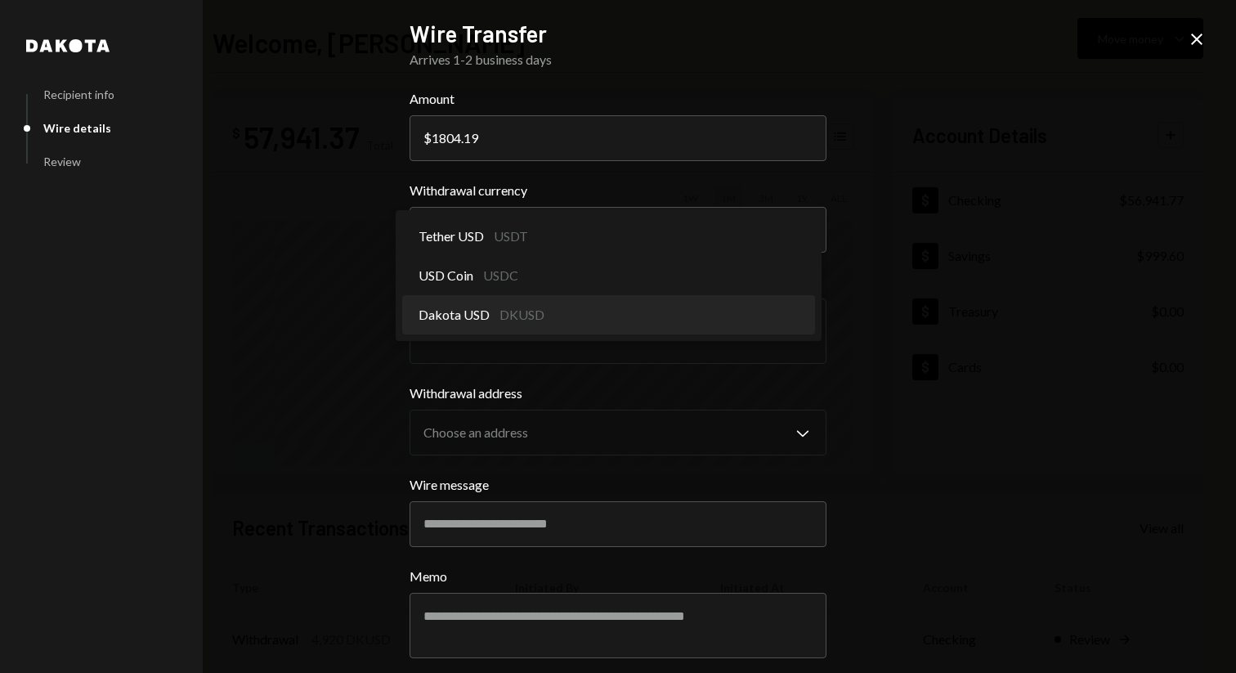
select select "*****"
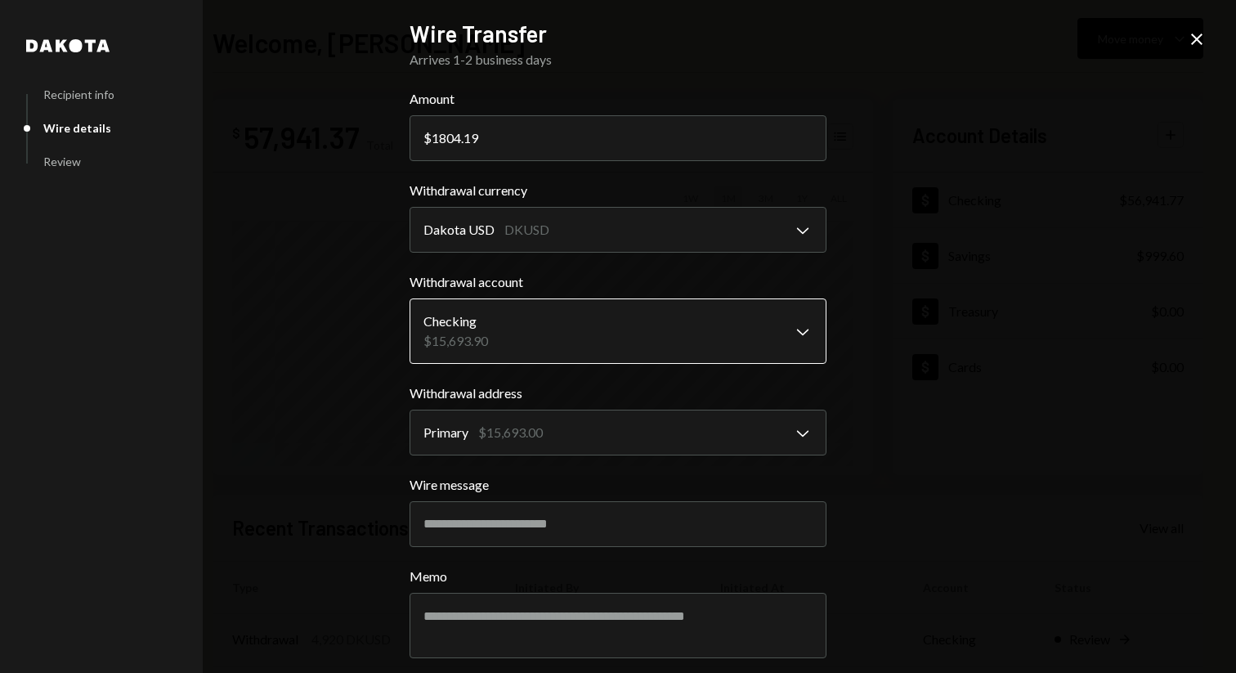
click at [720, 334] on body "V Vana Foundation Caret Down Home Home Inbox Inbox Activities Transactions Acco…" at bounding box center [618, 336] width 1236 height 673
click at [1196, 32] on icon "Close" at bounding box center [1197, 39] width 20 height 20
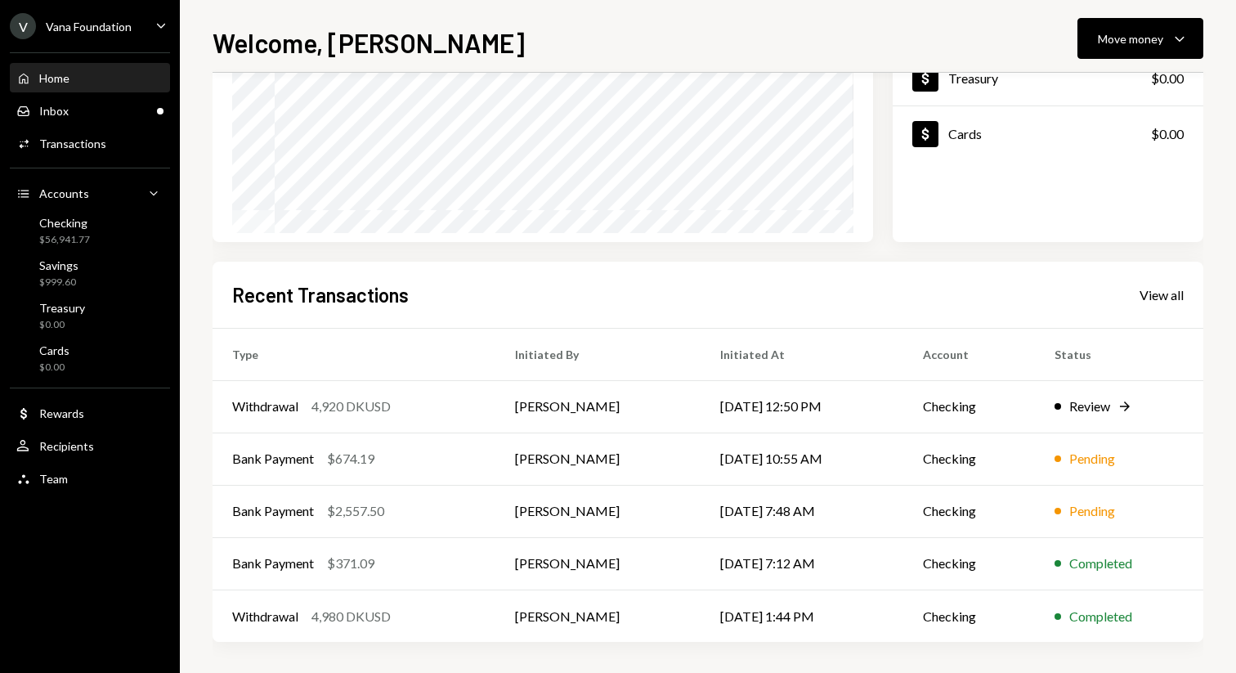
scroll to position [235, 0]
click at [792, 517] on td "[DATE] 7:48 AM" at bounding box center [802, 509] width 202 height 52
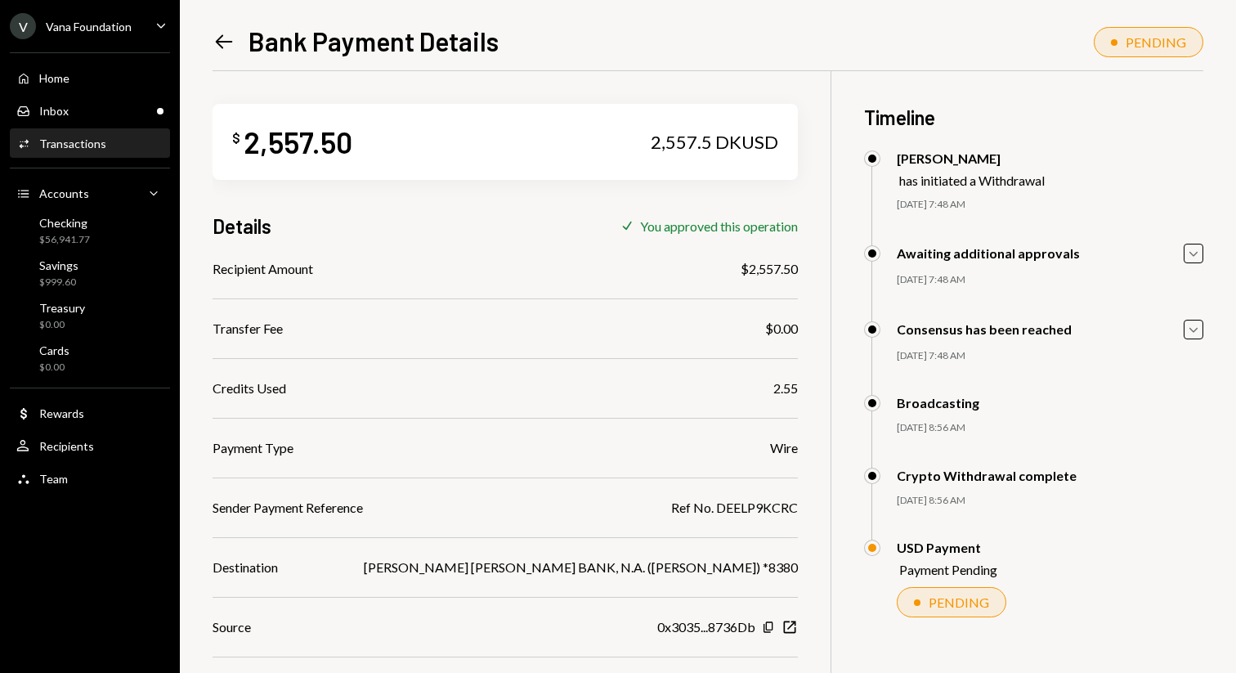
click at [222, 43] on icon "Left Arrow" at bounding box center [224, 41] width 23 height 23
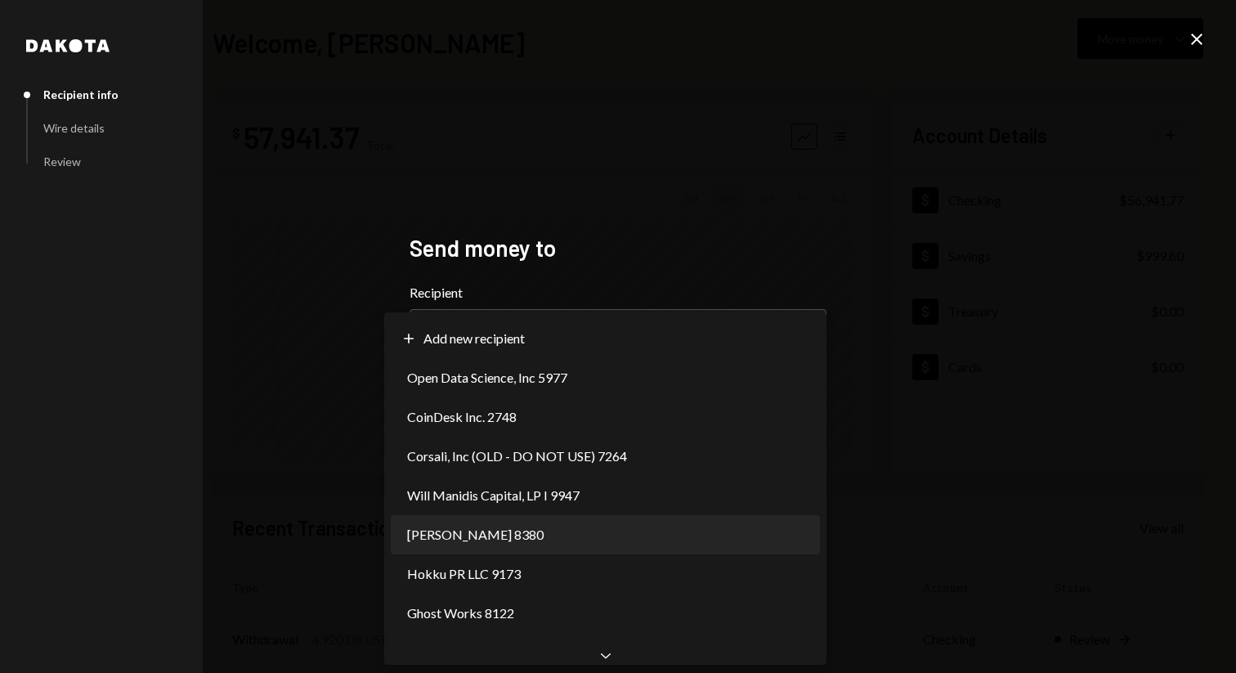
select select "**********"
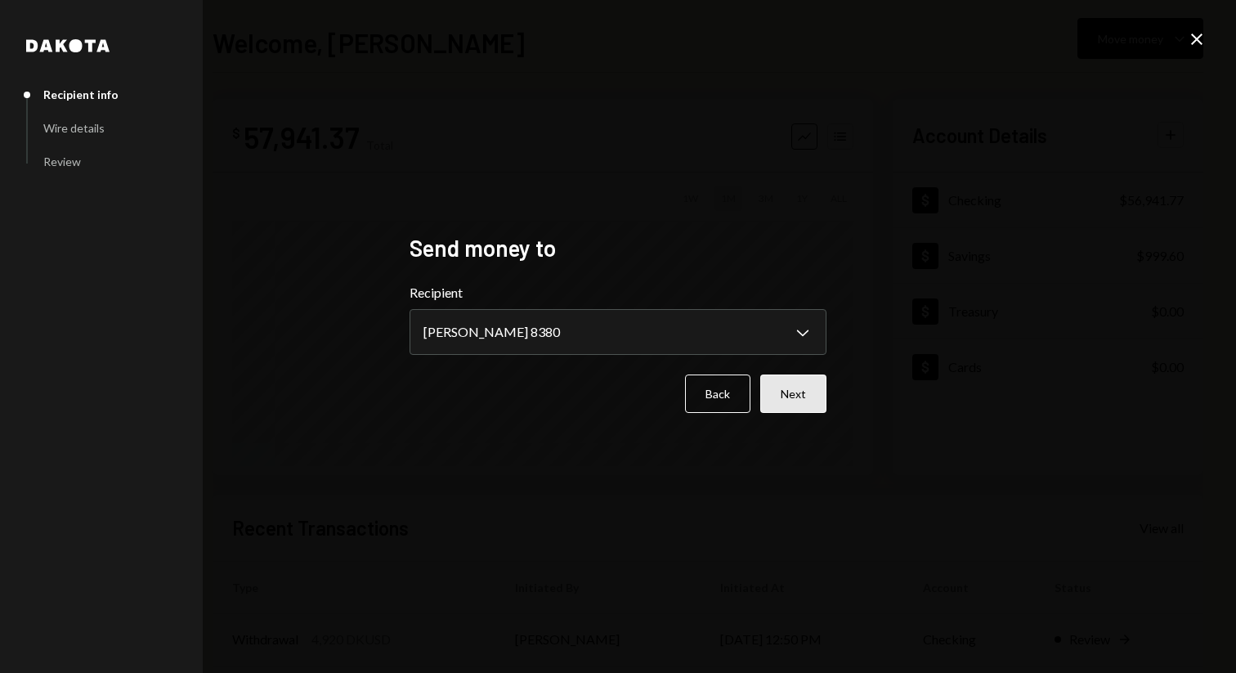
click at [787, 403] on button "Next" at bounding box center [793, 394] width 66 height 38
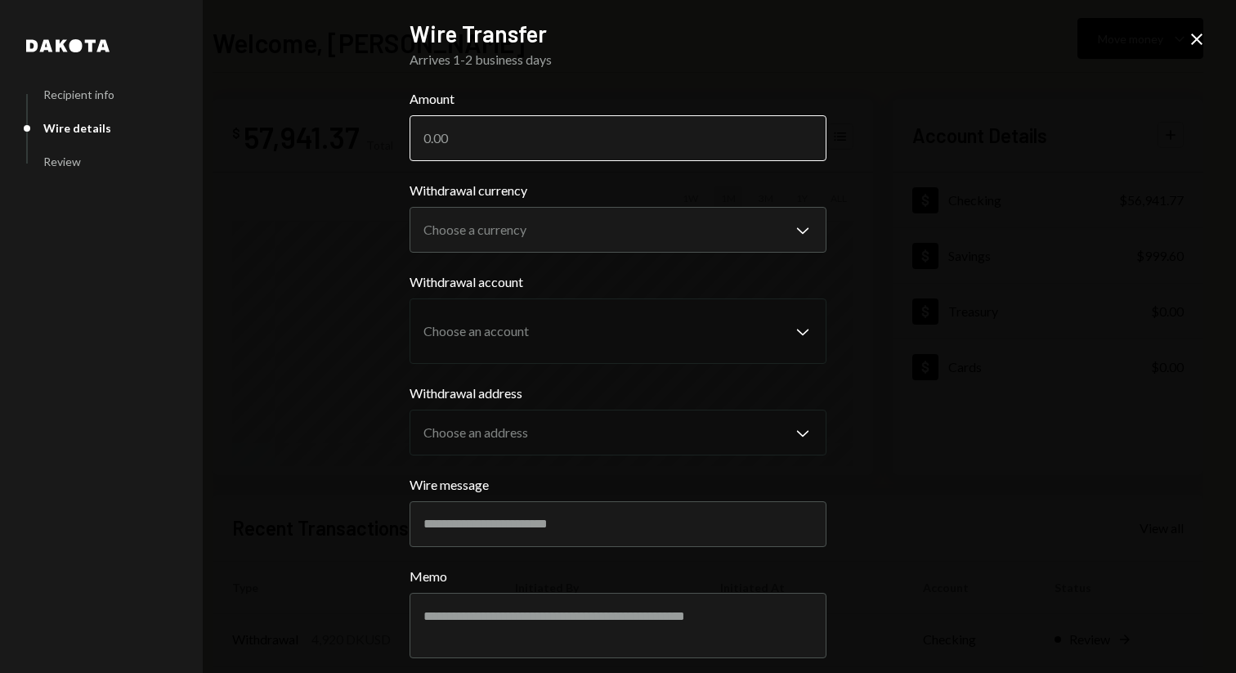
click at [678, 138] on input "Amount" at bounding box center [618, 138] width 417 height 46
paste input "1804.19"
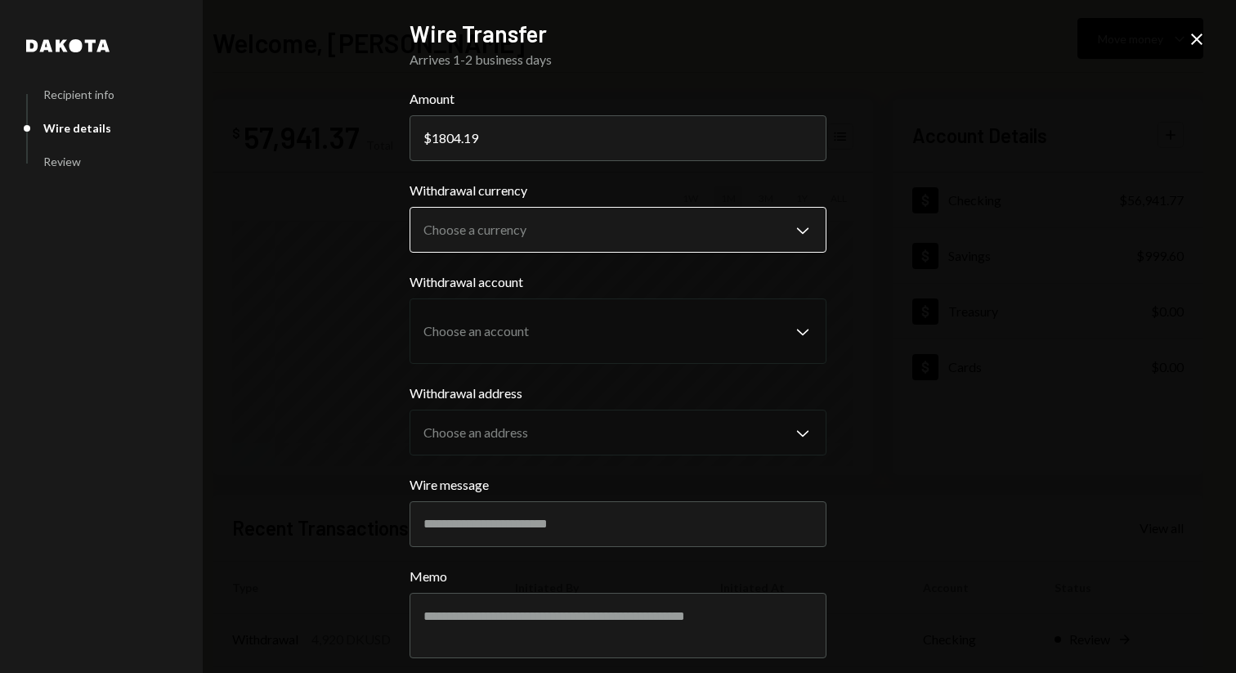
type input "1804.19"
click at [535, 244] on body "V Vana Foundation Caret Down Home Home Inbox Inbox Activities Transactions Acco…" at bounding box center [618, 336] width 1236 height 673
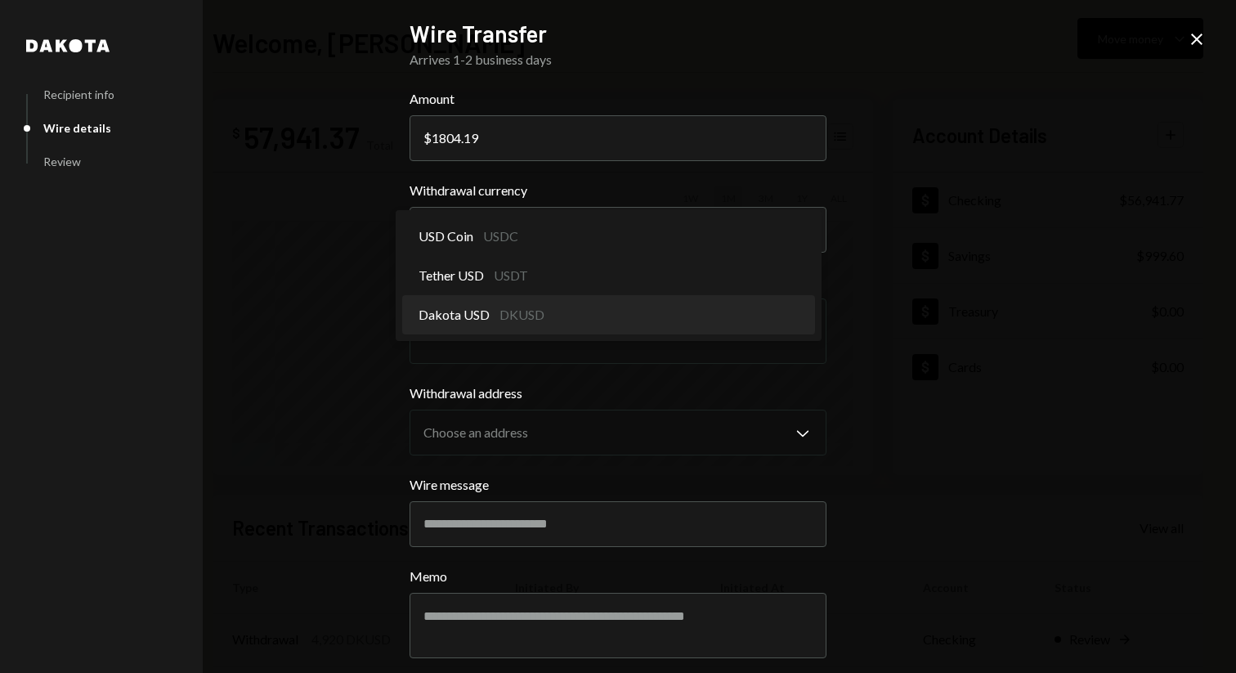
select select "*****"
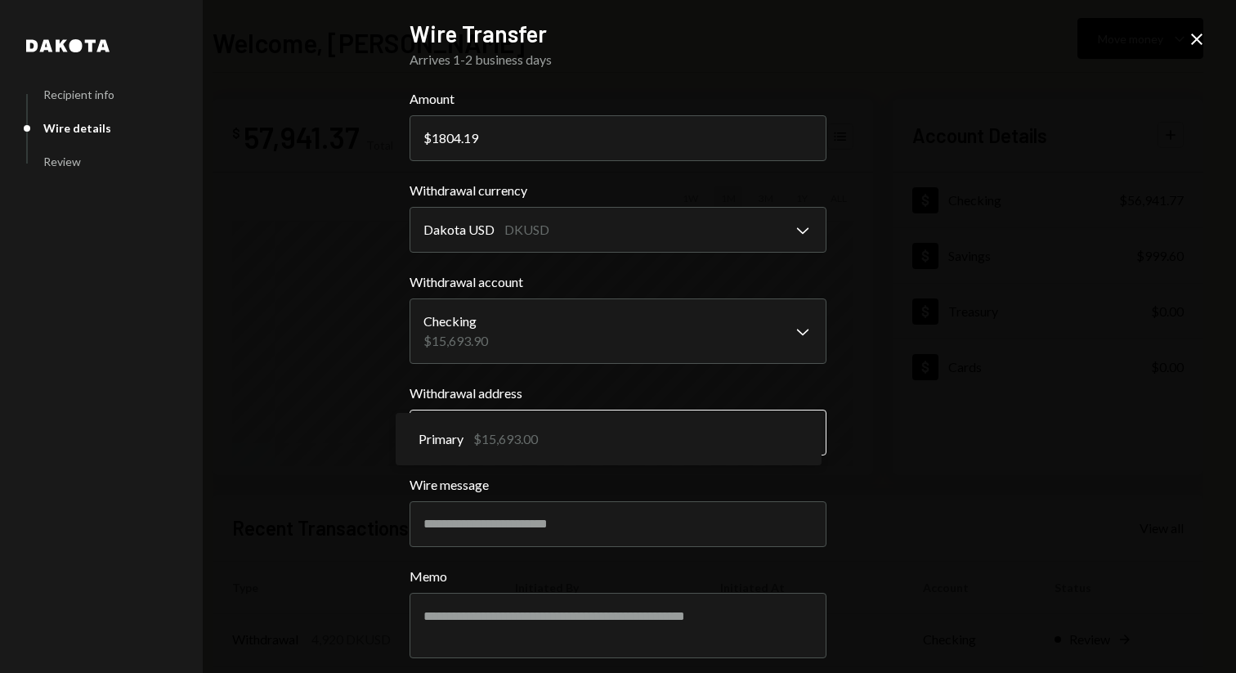
click at [558, 434] on body "V Vana Foundation Caret Down Home Home Inbox Inbox Activities Transactions Acco…" at bounding box center [618, 336] width 1236 height 673
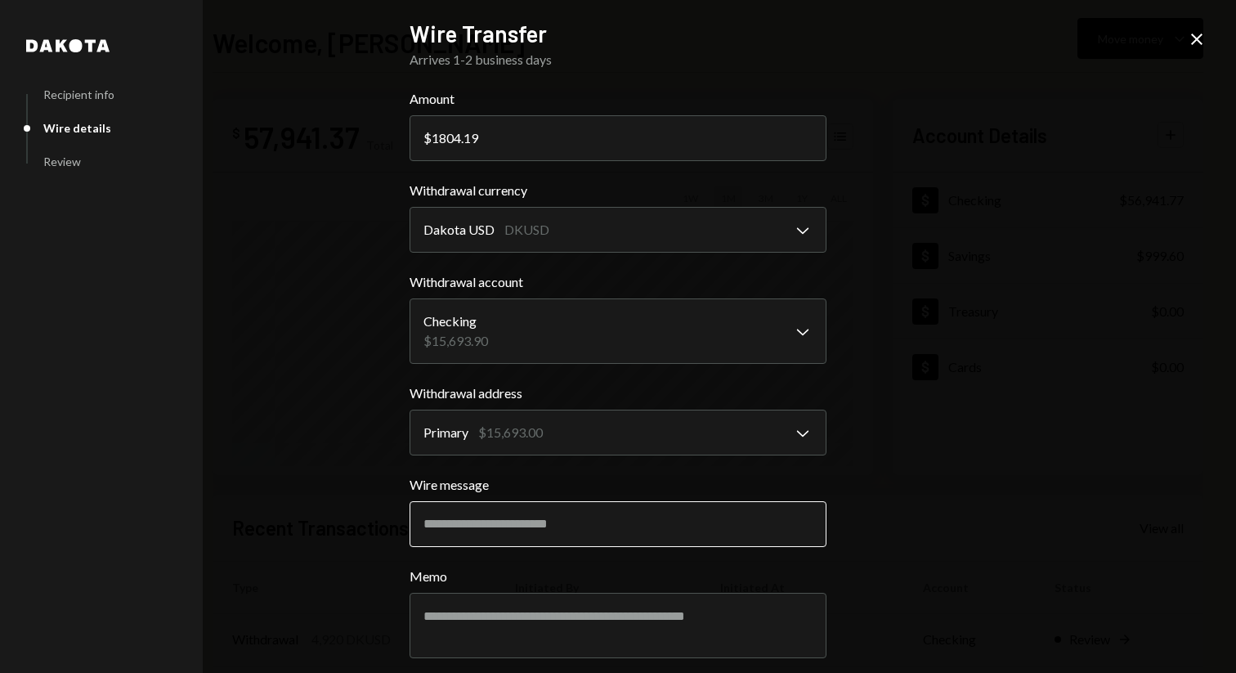
click at [545, 510] on input "Wire message" at bounding box center [618, 524] width 417 height 46
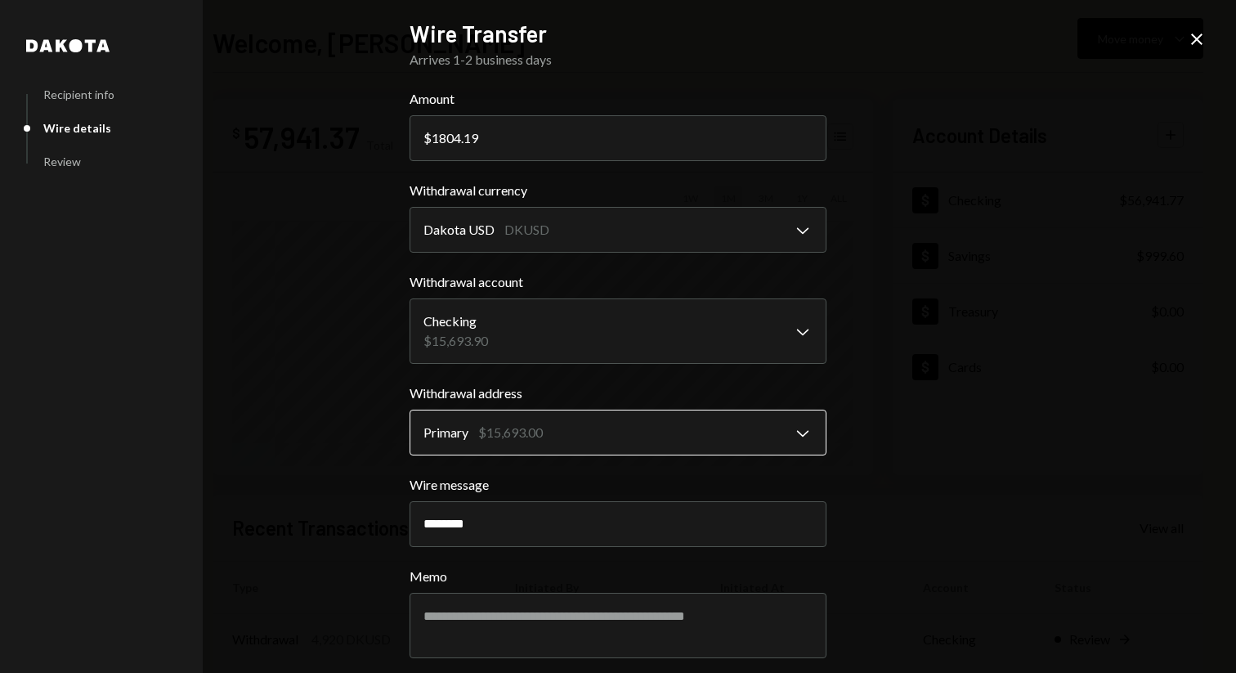
paste input "**********"
drag, startPoint x: 575, startPoint y: 522, endPoint x: 370, endPoint y: 520, distance: 204.4
click at [370, 520] on div "**********" at bounding box center [618, 336] width 1236 height 673
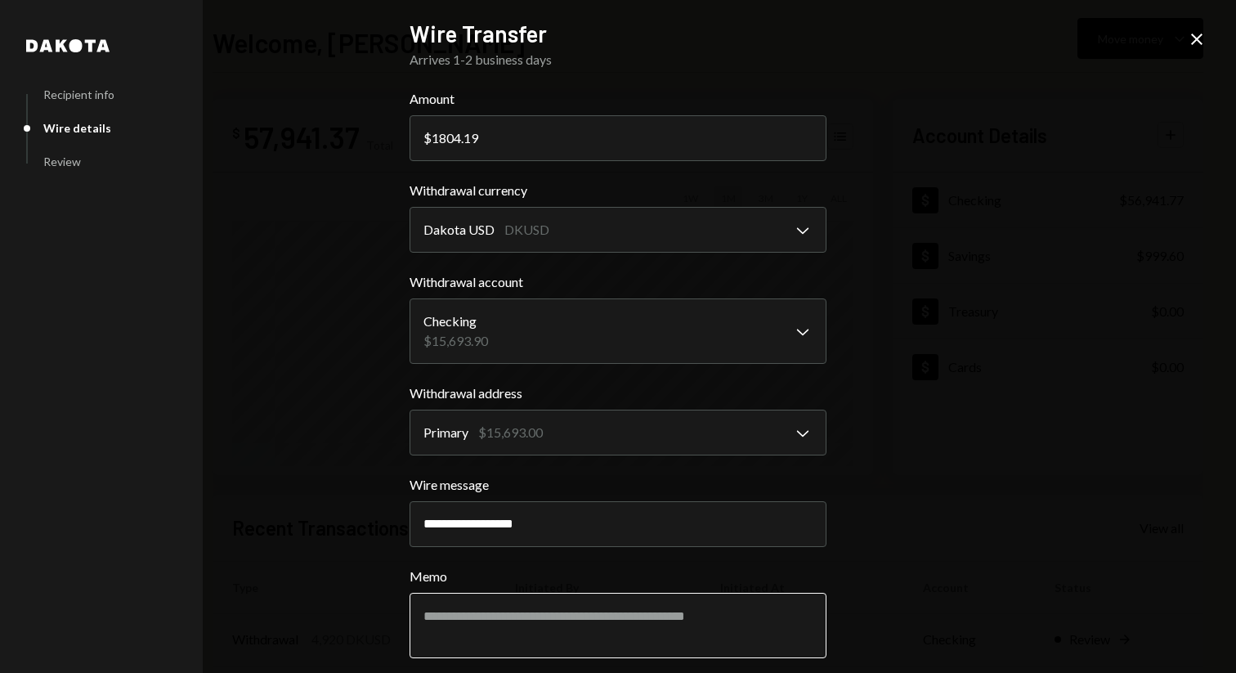
type input "**********"
click at [415, 621] on textarea "Memo" at bounding box center [618, 625] width 417 height 65
paste textarea "**********"
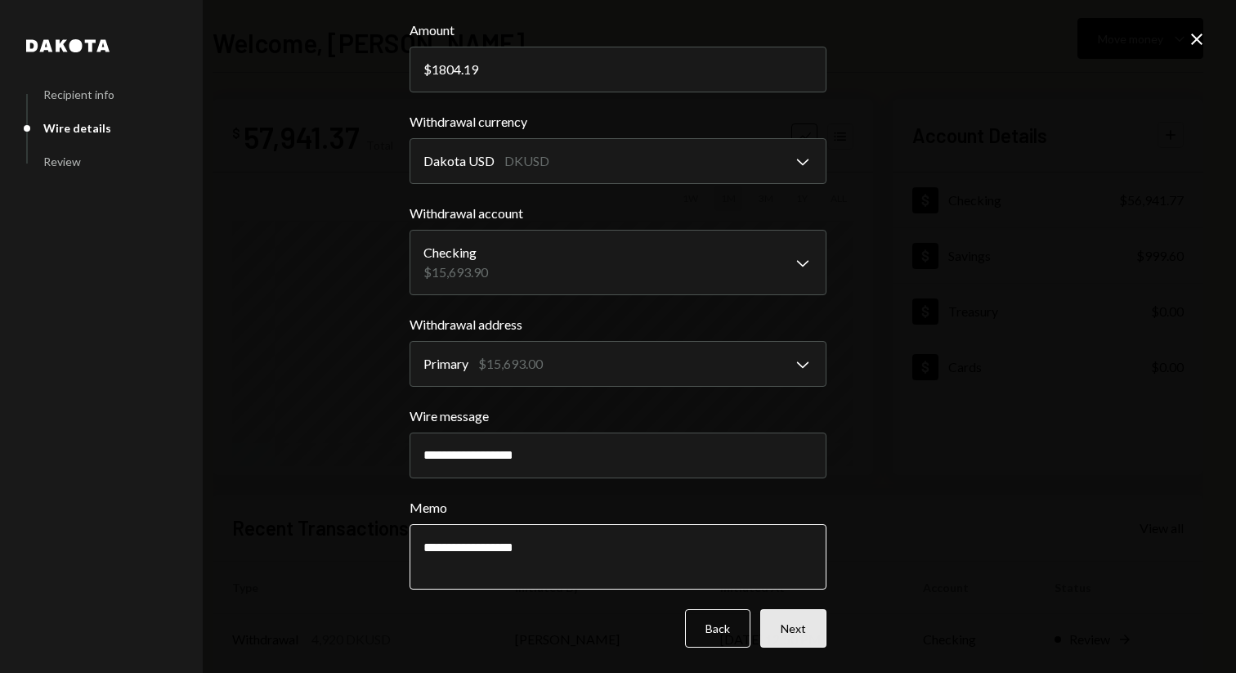
type textarea "**********"
click at [790, 627] on button "Next" at bounding box center [793, 628] width 66 height 38
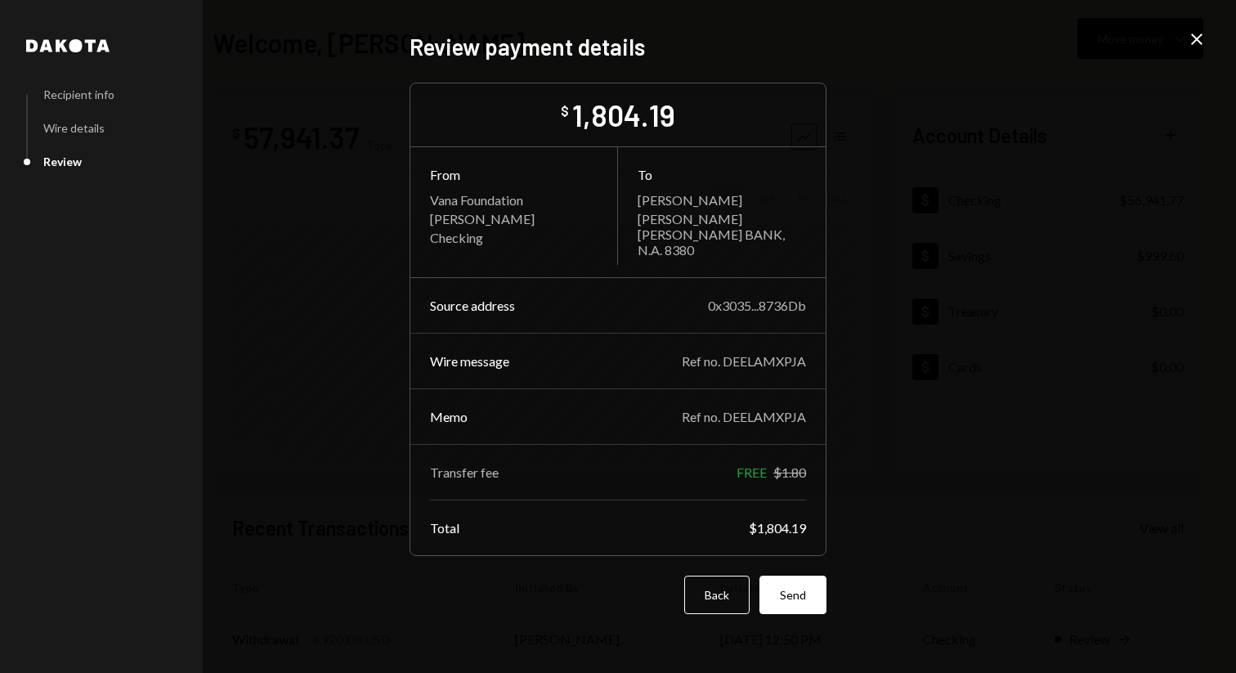
scroll to position [0, 0]
click at [792, 585] on button "Send" at bounding box center [793, 595] width 67 height 38
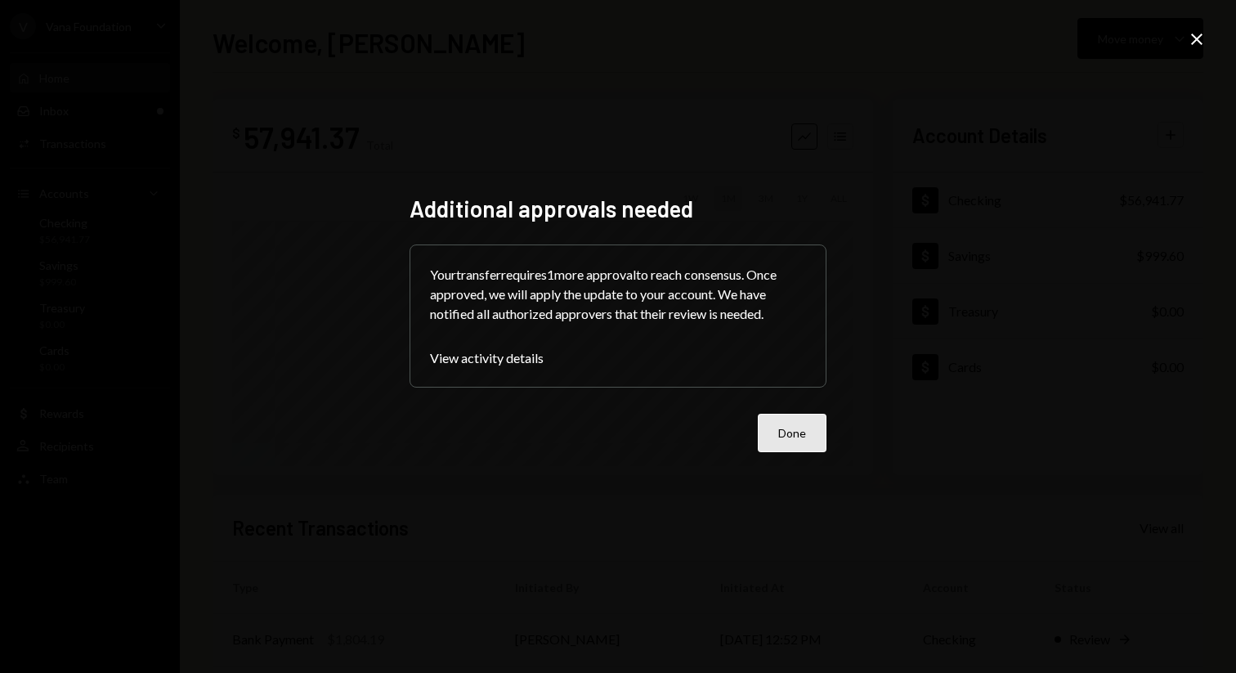
click at [798, 433] on button "Done" at bounding box center [792, 433] width 69 height 38
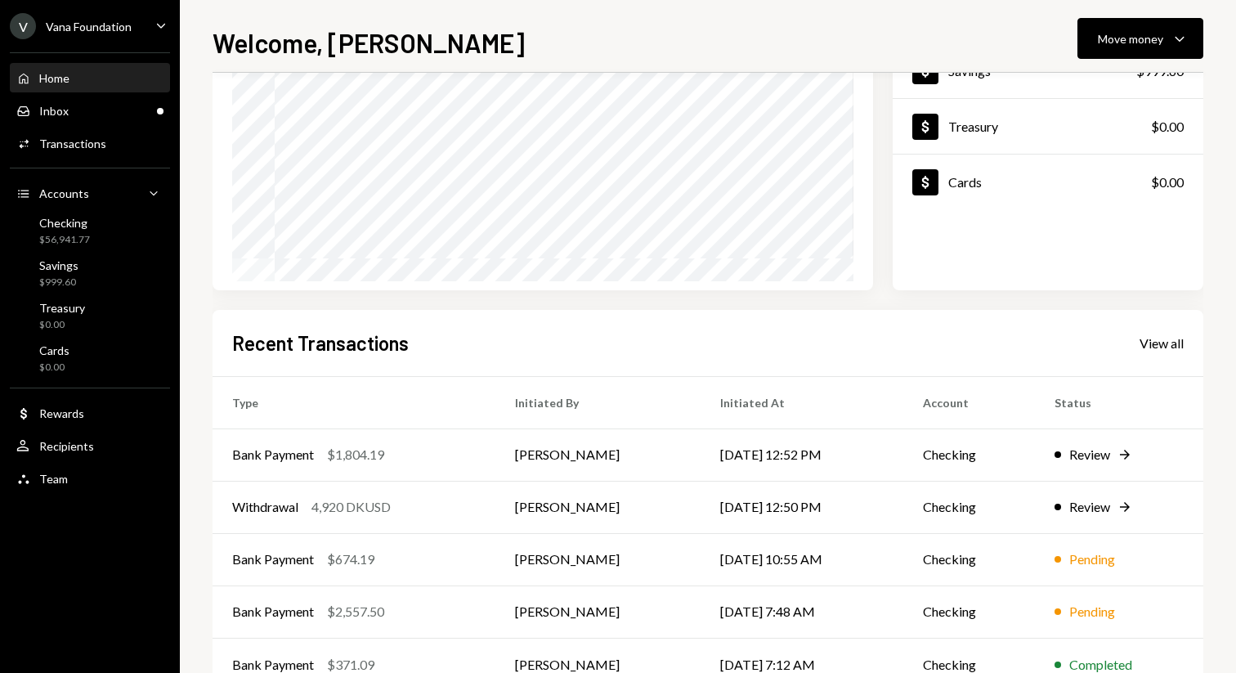
scroll to position [235, 0]
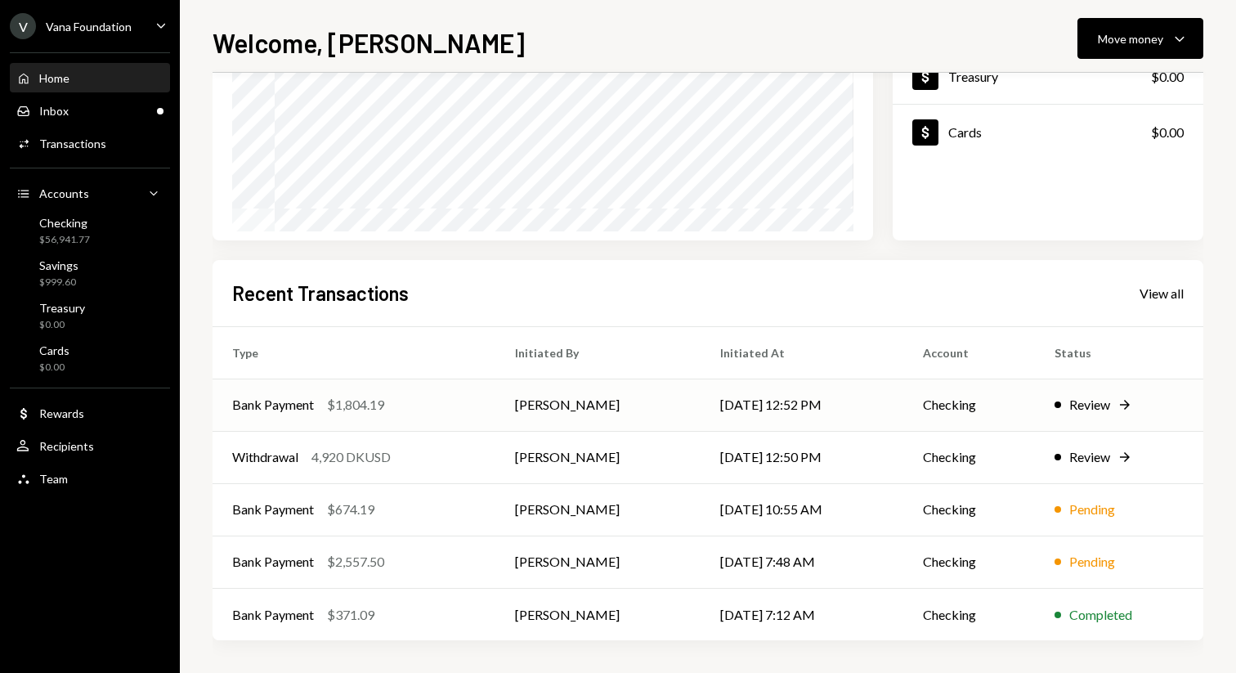
click at [441, 385] on td "Bank Payment $1,804.19" at bounding box center [354, 405] width 283 height 52
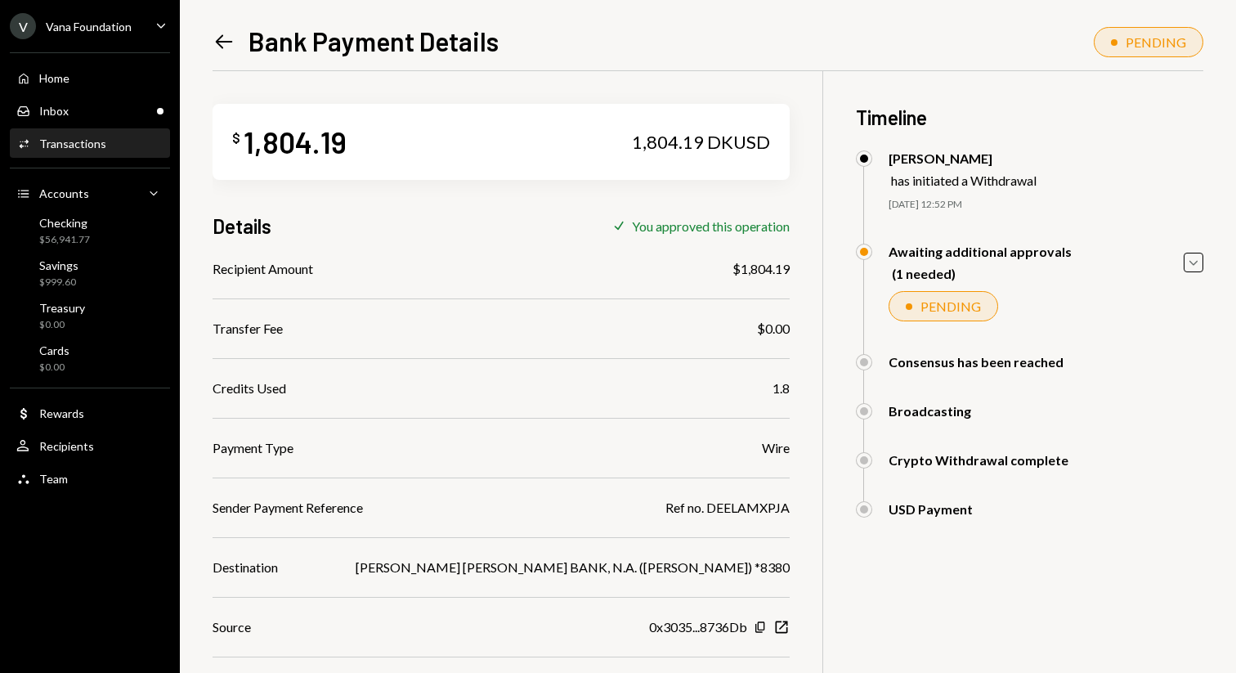
click at [231, 43] on icon "Left Arrow" at bounding box center [224, 41] width 23 height 23
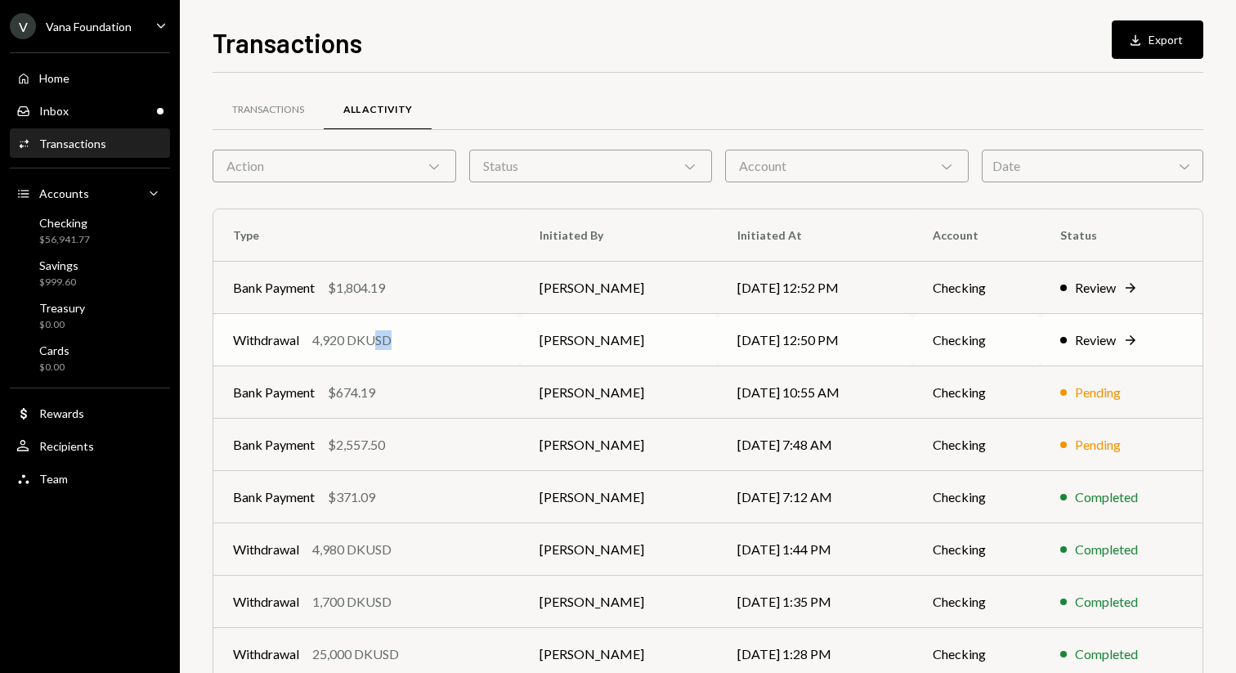
drag, startPoint x: 375, startPoint y: 348, endPoint x: 393, endPoint y: 340, distance: 20.2
click at [392, 340] on div "4,920 DKUSD" at bounding box center [351, 340] width 79 height 20
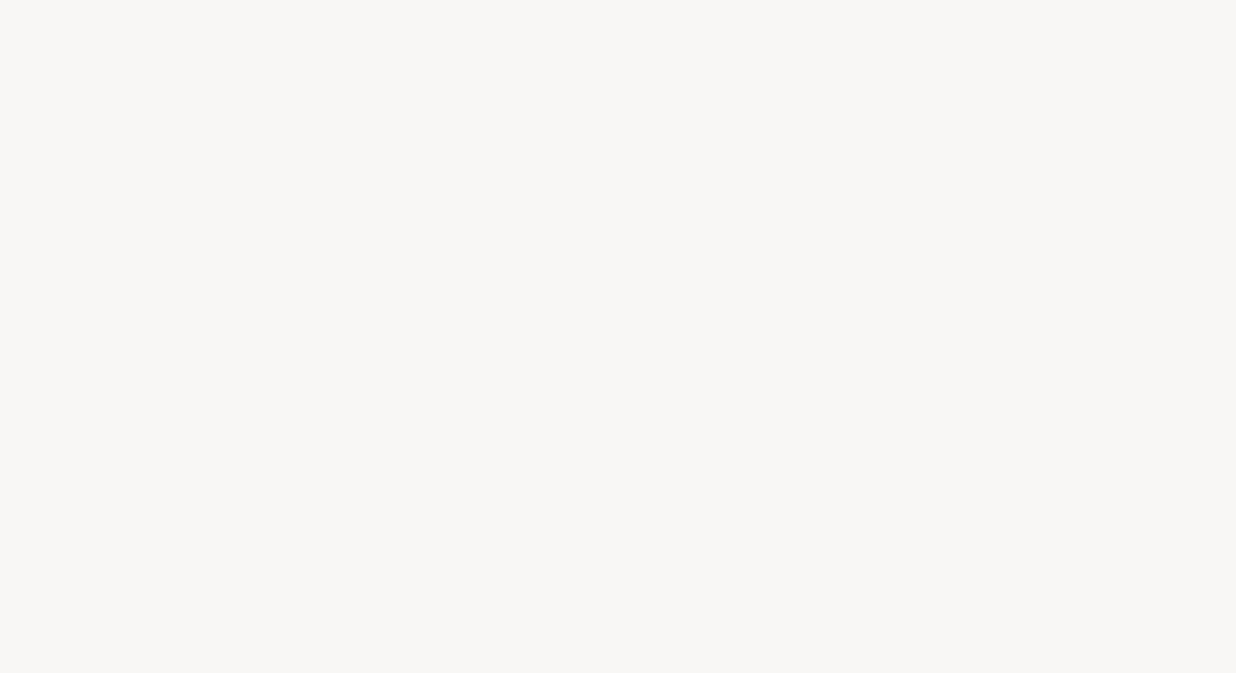
click at [393, 340] on div at bounding box center [618, 336] width 1236 height 673
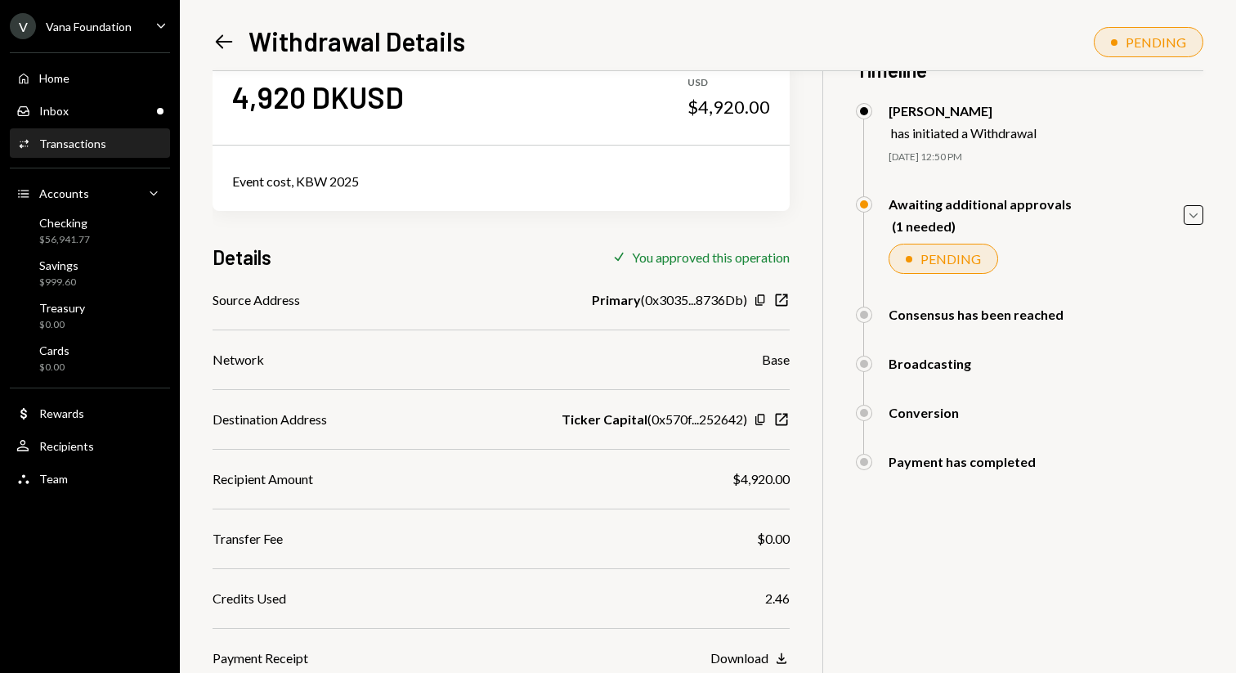
scroll to position [71, 0]
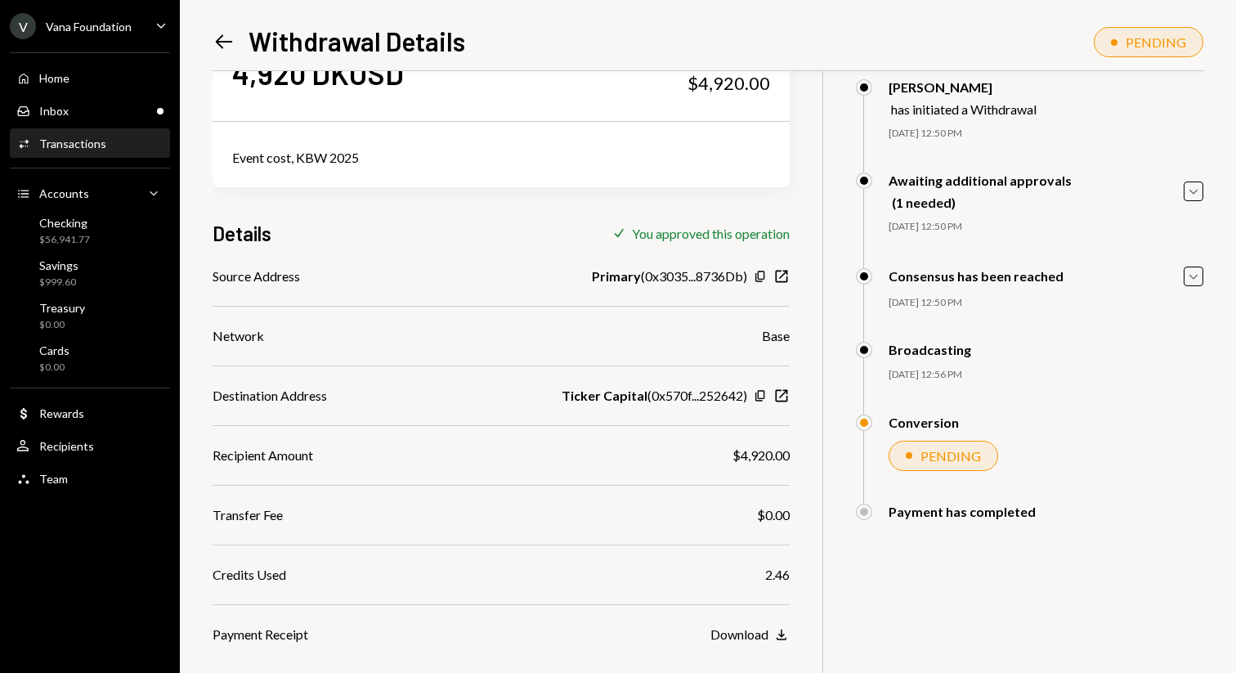
click at [209, 47] on div "Left Arrow Withdrawal Details PENDING 4,920 DKUSD USD $4,920.00 Event cost, KBW…" at bounding box center [708, 336] width 1057 height 673
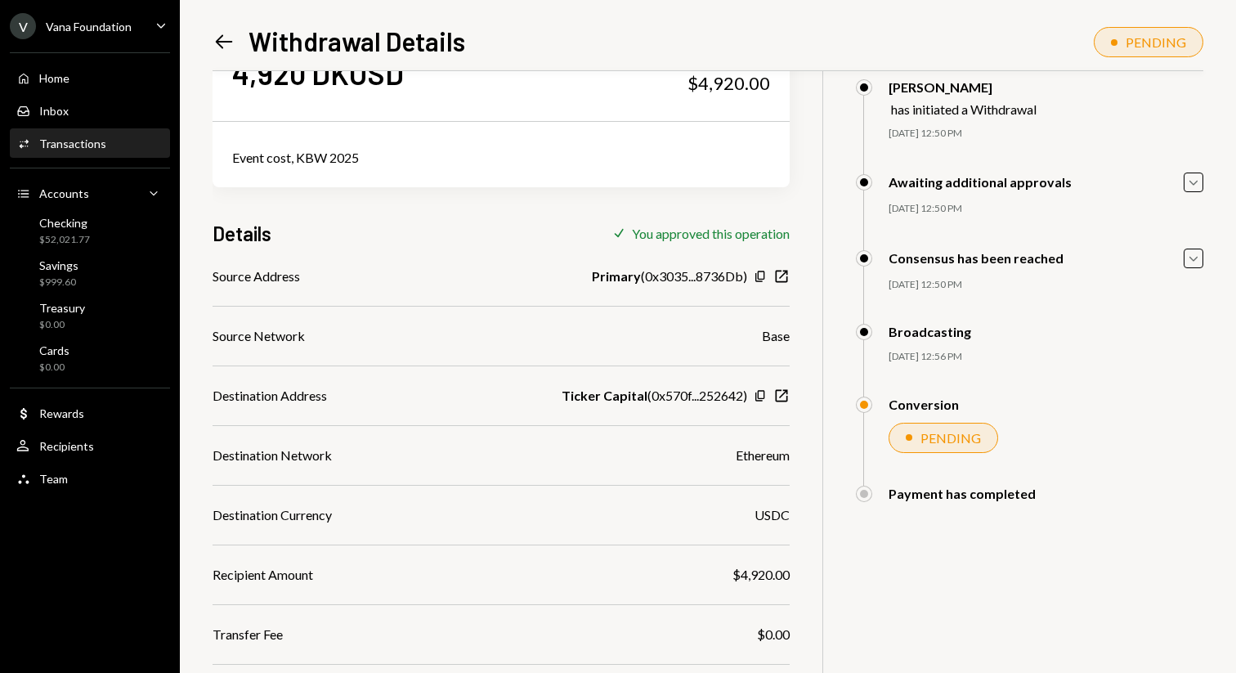
click at [236, 43] on div "Left Arrow Withdrawal Details" at bounding box center [339, 41] width 253 height 33
click at [222, 40] on icon "Left Arrow" at bounding box center [224, 41] width 23 height 23
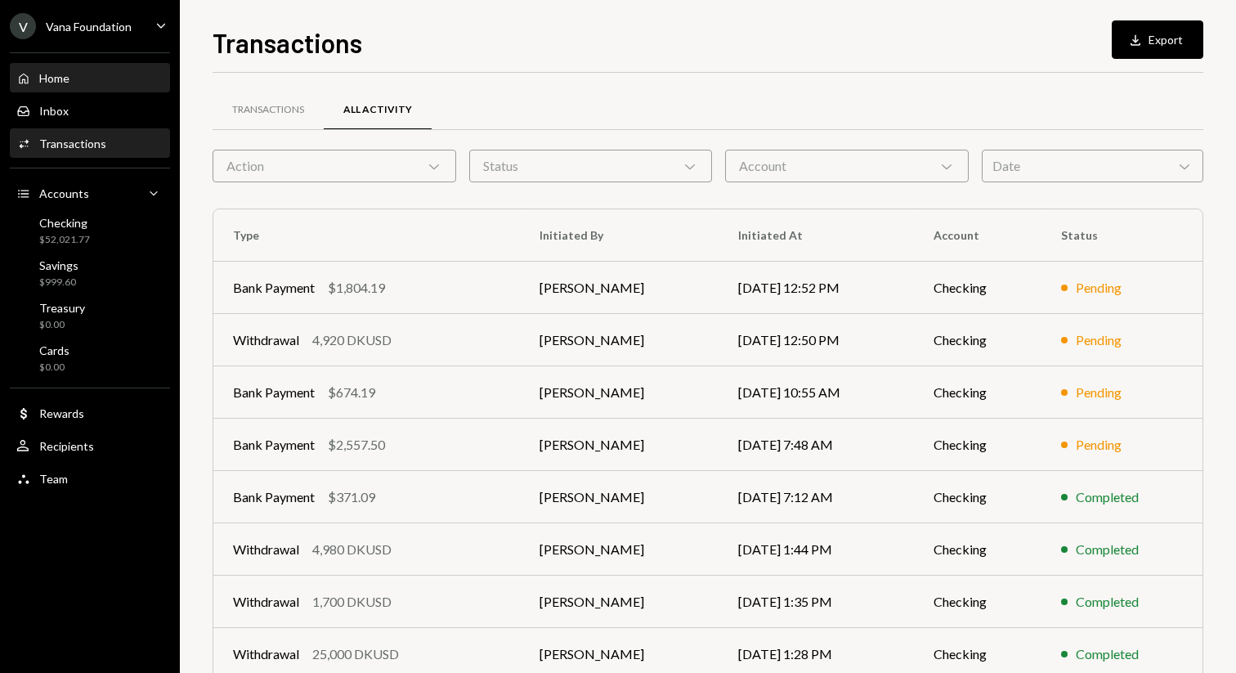
click at [95, 74] on div "Home Home" at bounding box center [89, 78] width 147 height 15
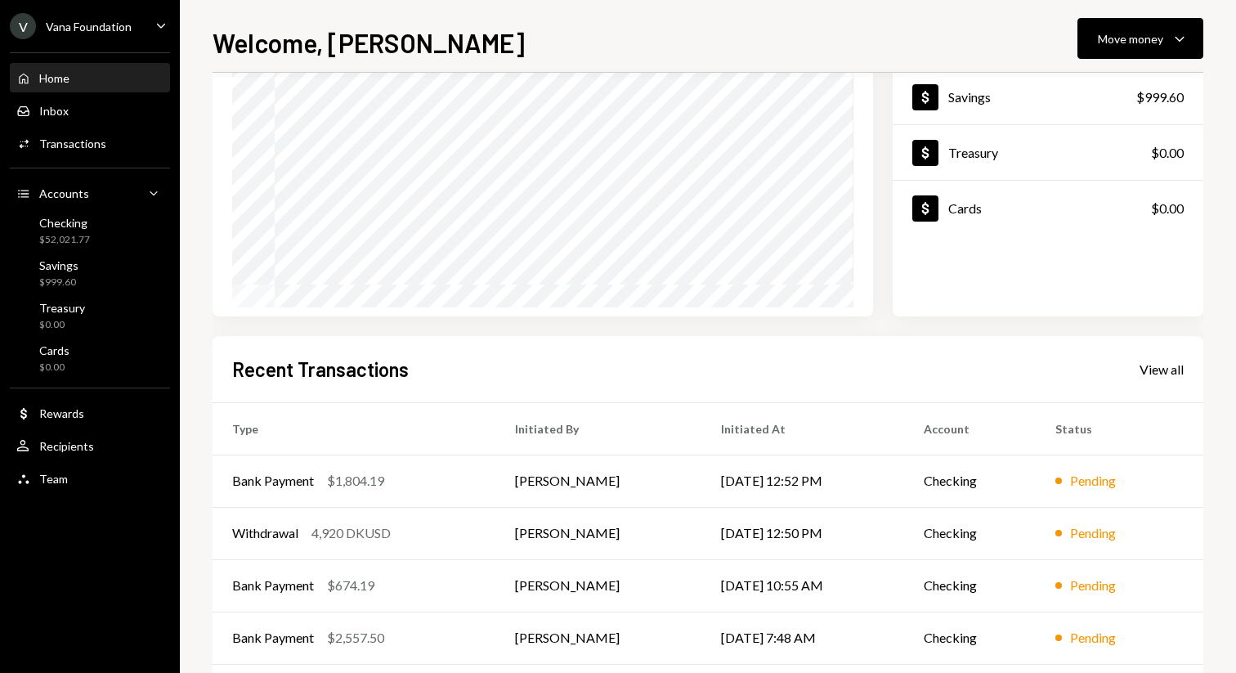
scroll to position [235, 0]
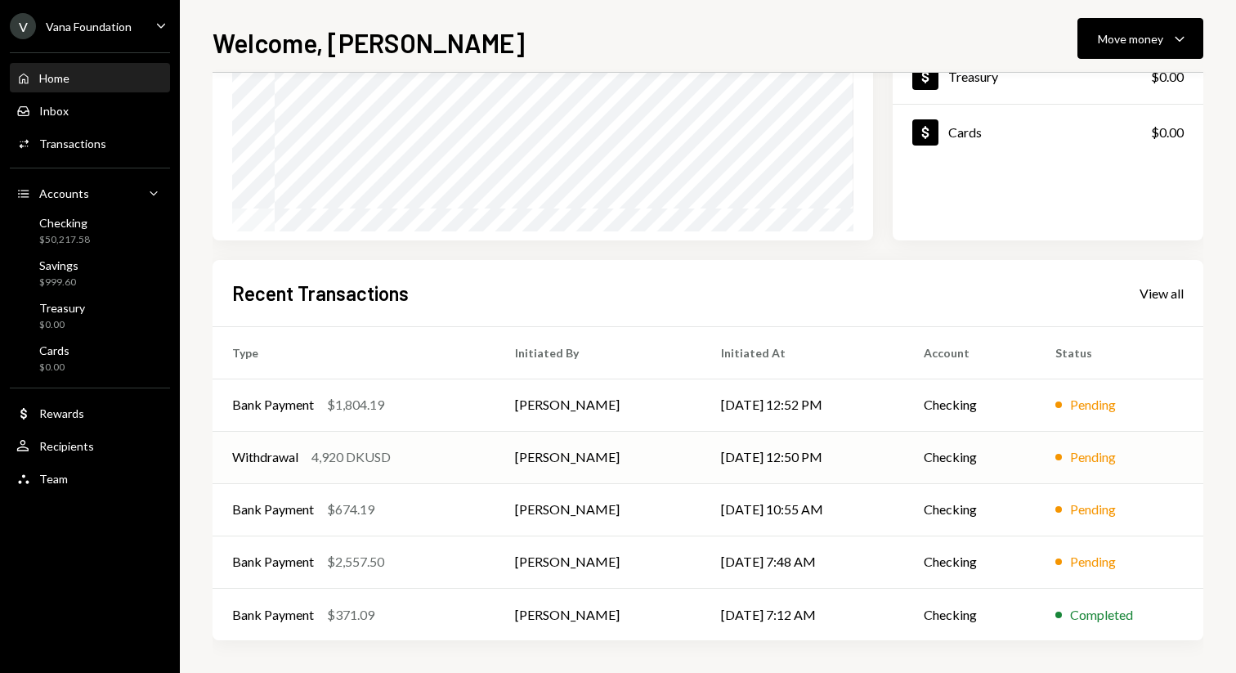
click at [773, 451] on td "[DATE] 12:50 PM" at bounding box center [803, 457] width 203 height 52
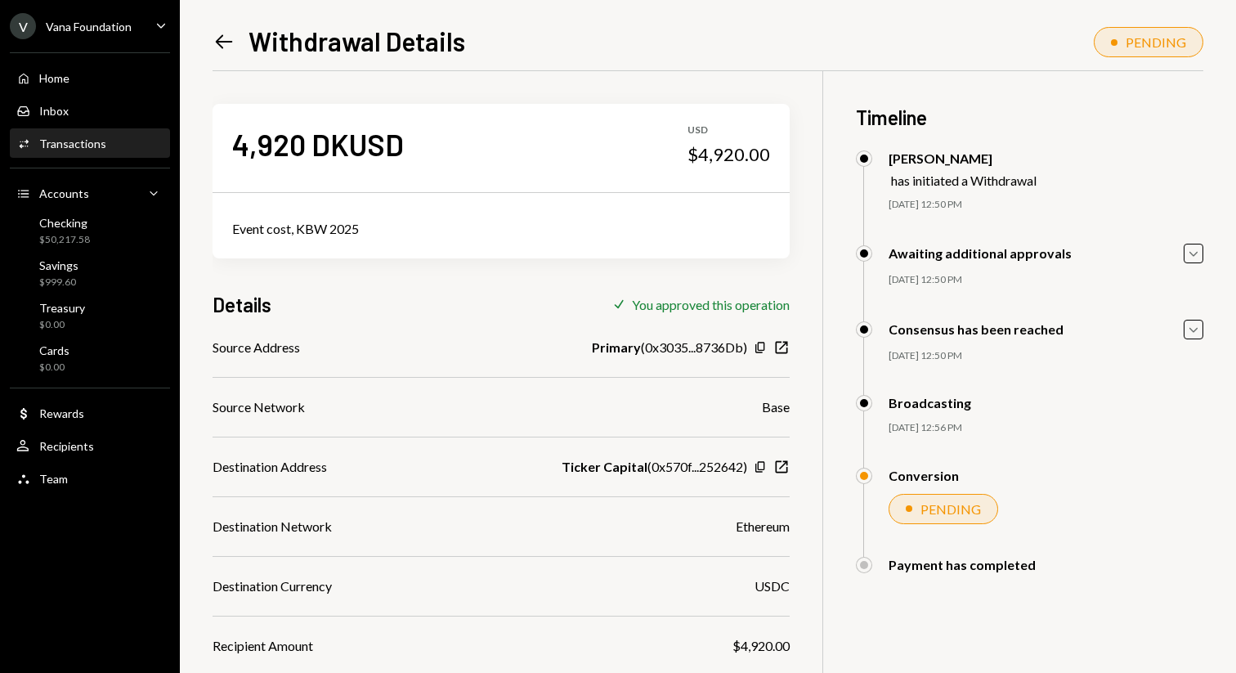
click at [228, 60] on div "Left Arrow Withdrawal Details PENDING 4,920 DKUSD USD $4,920.00 Event cost, KBW…" at bounding box center [708, 348] width 991 height 650
click at [219, 29] on link "Left Arrow" at bounding box center [224, 41] width 23 height 25
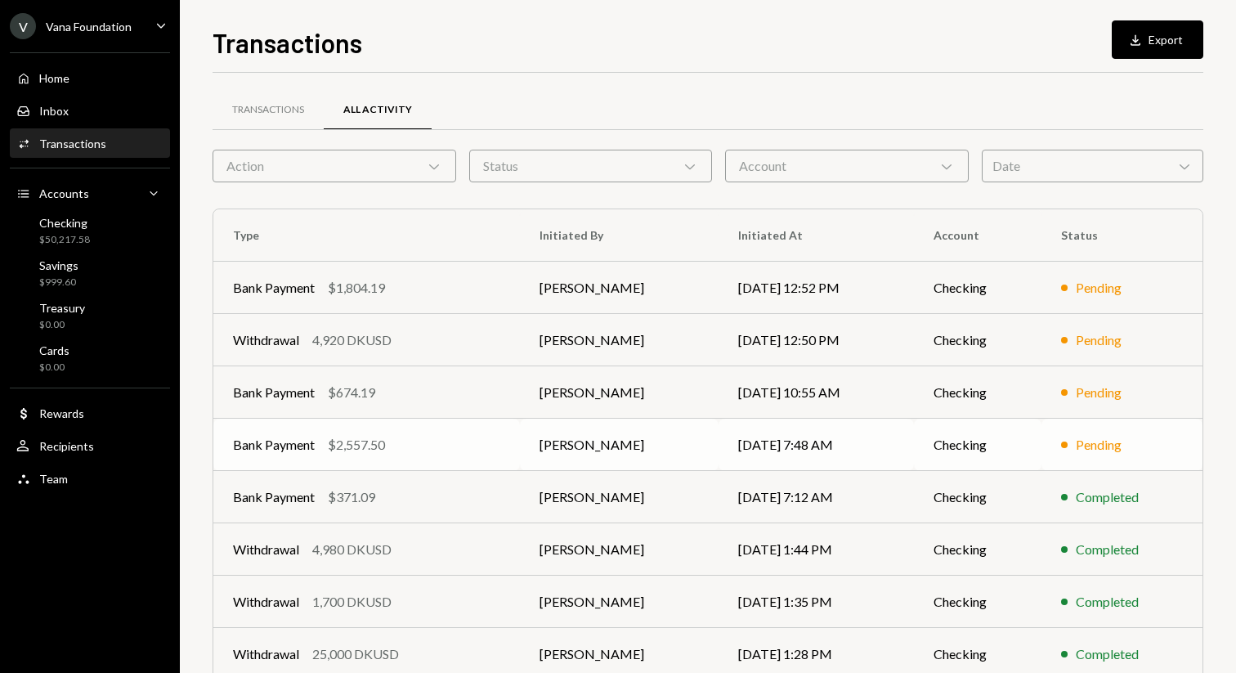
scroll to position [181, 0]
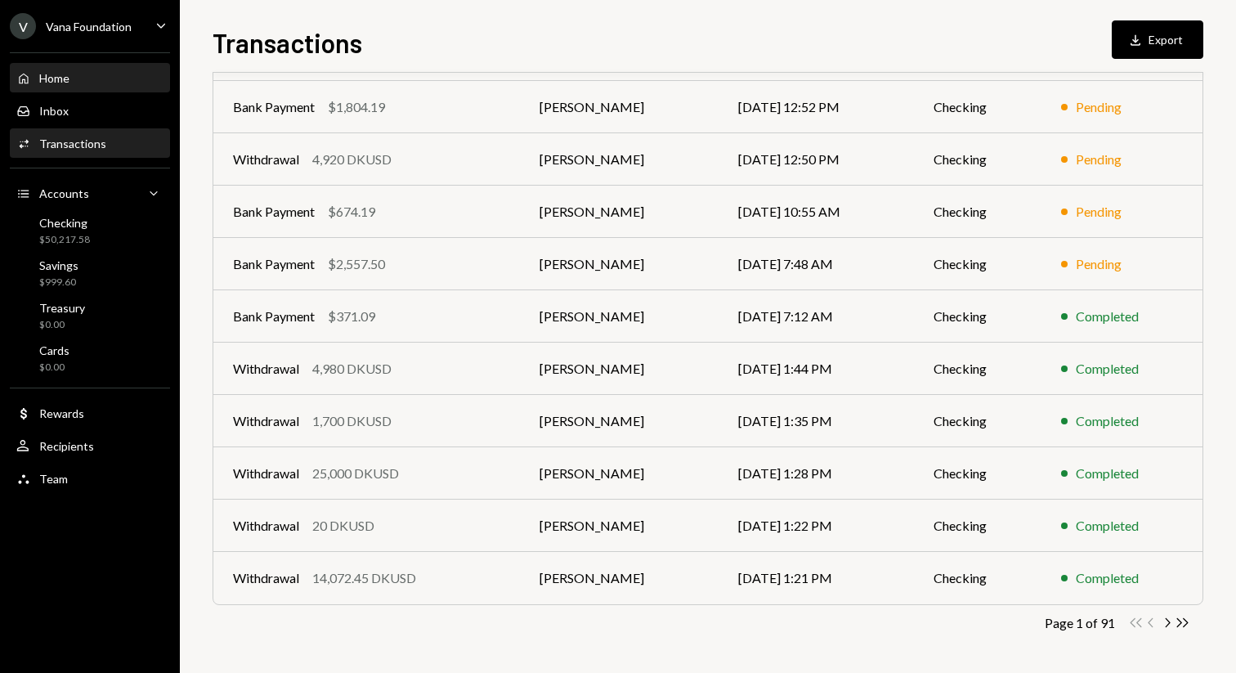
click at [139, 84] on div "Home Home" at bounding box center [89, 78] width 147 height 15
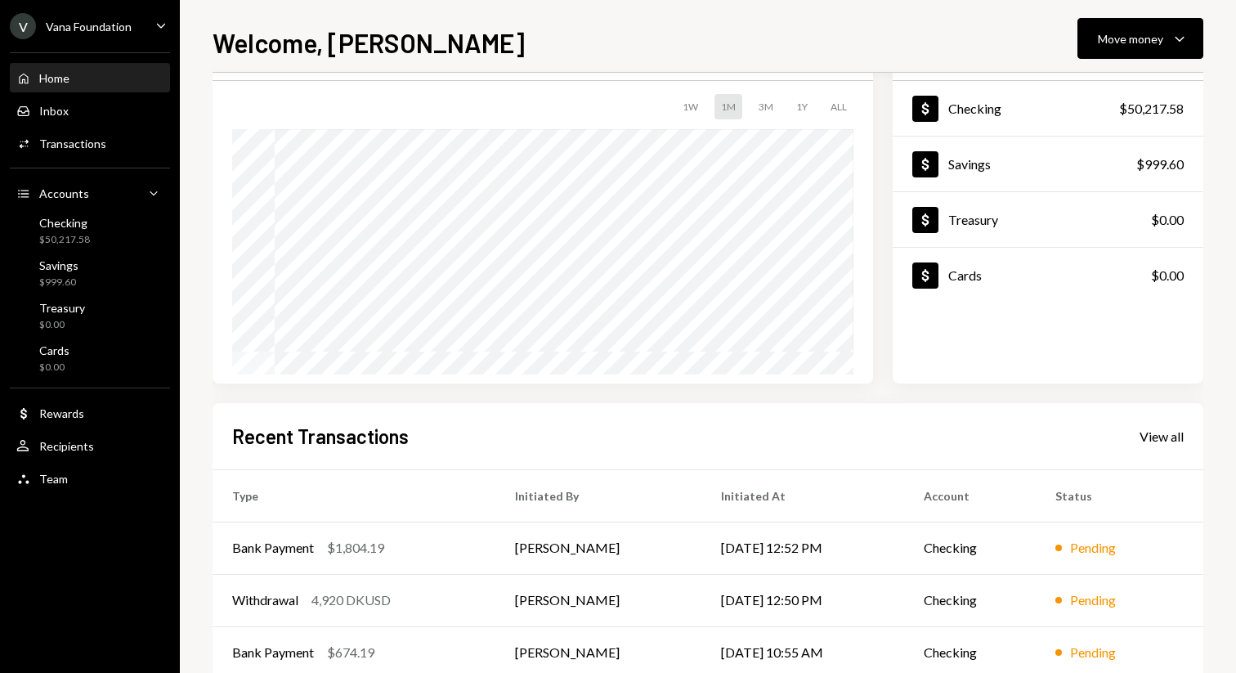
scroll to position [235, 0]
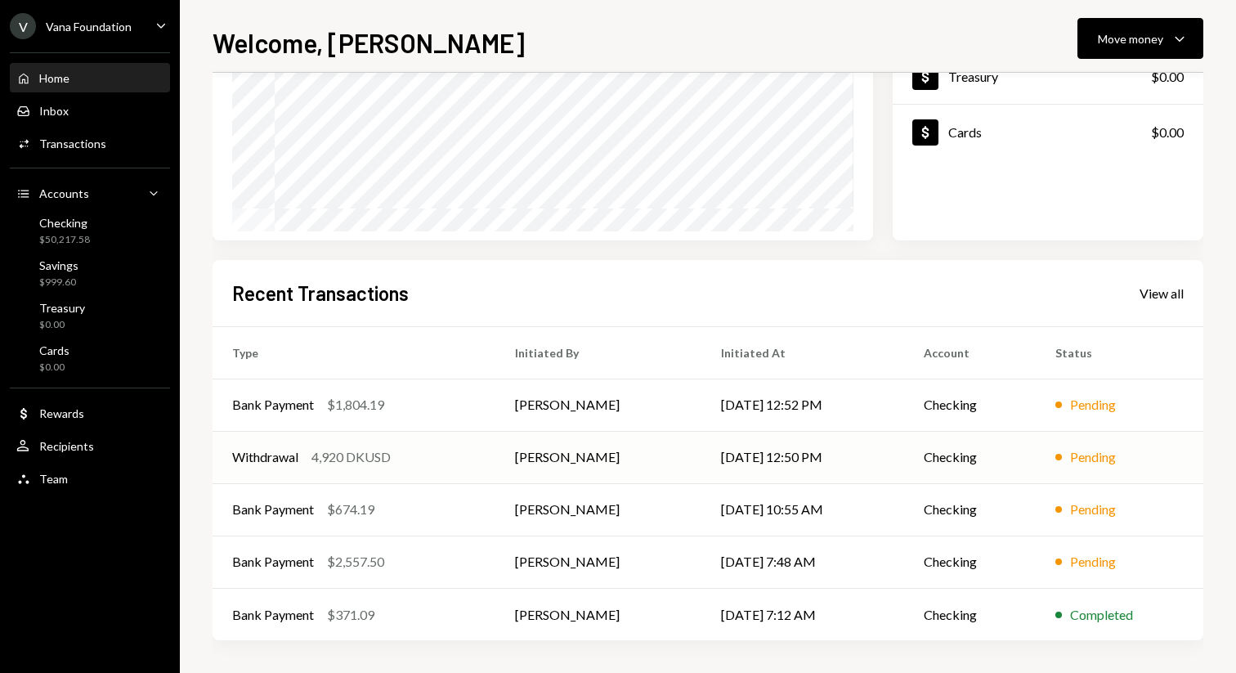
click at [388, 454] on div "4,920 DKUSD" at bounding box center [351, 457] width 79 height 20
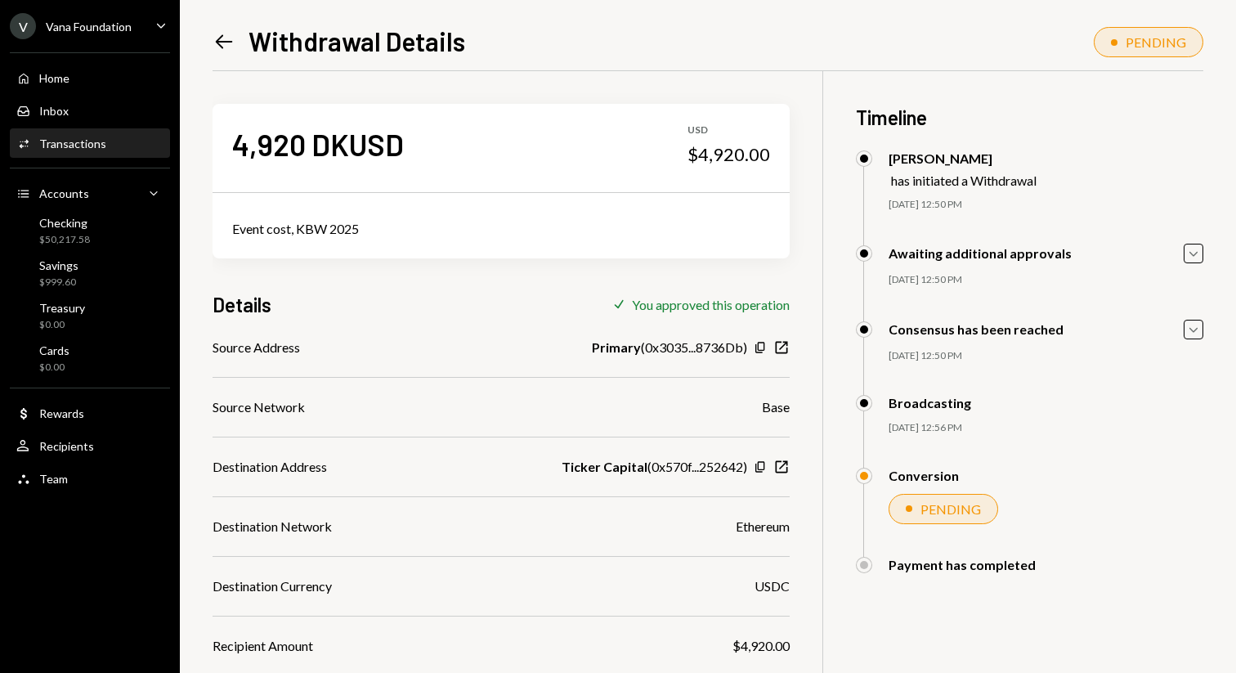
scroll to position [222, 0]
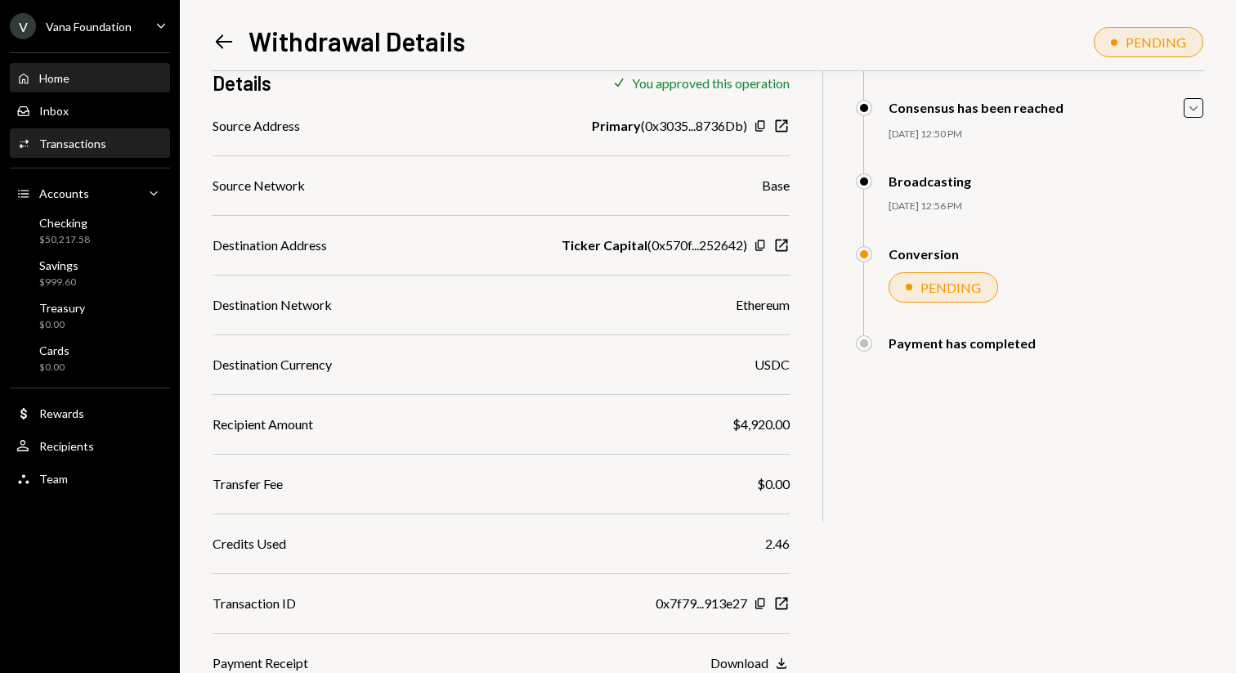
click at [99, 70] on div "Home Home" at bounding box center [89, 79] width 147 height 28
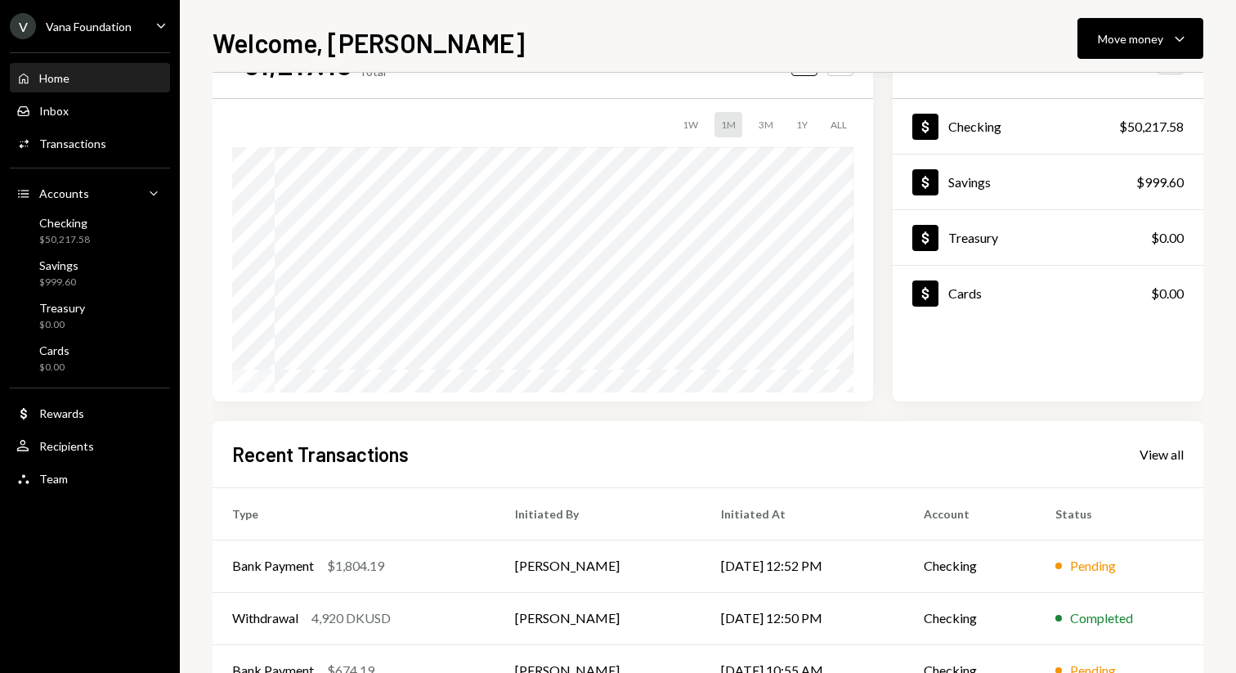
scroll to position [235, 0]
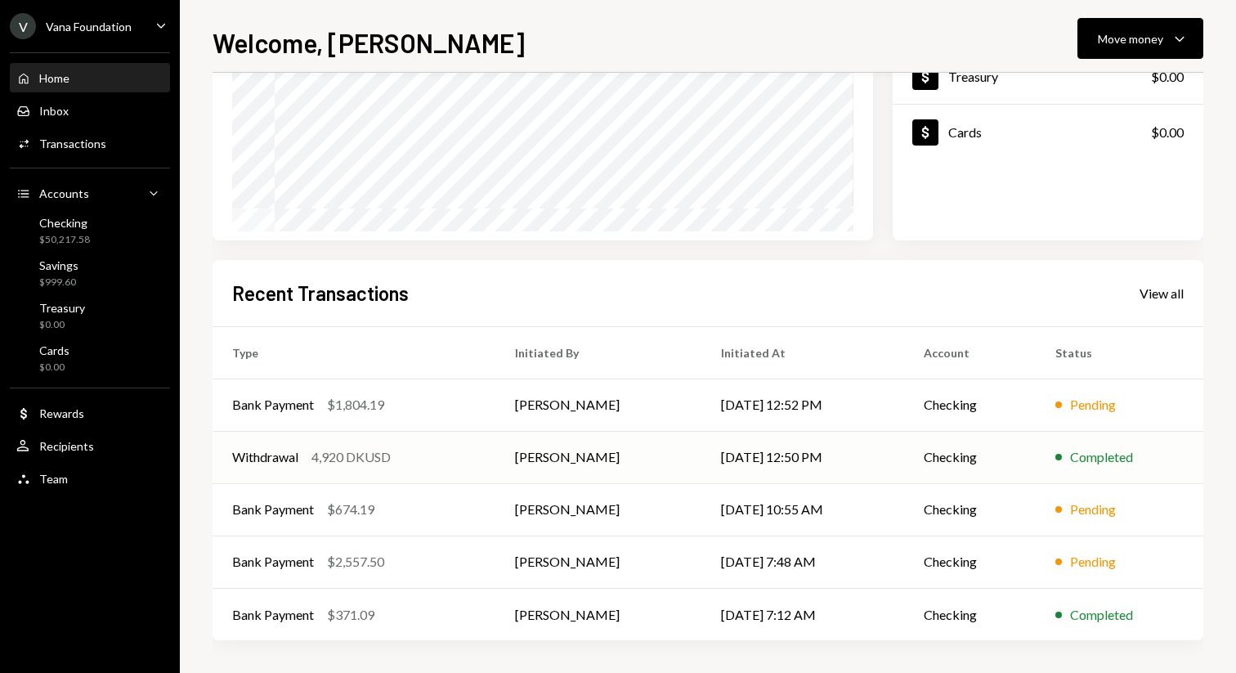
click at [670, 449] on td "Mattana Kusolsittat" at bounding box center [599, 457] width 206 height 52
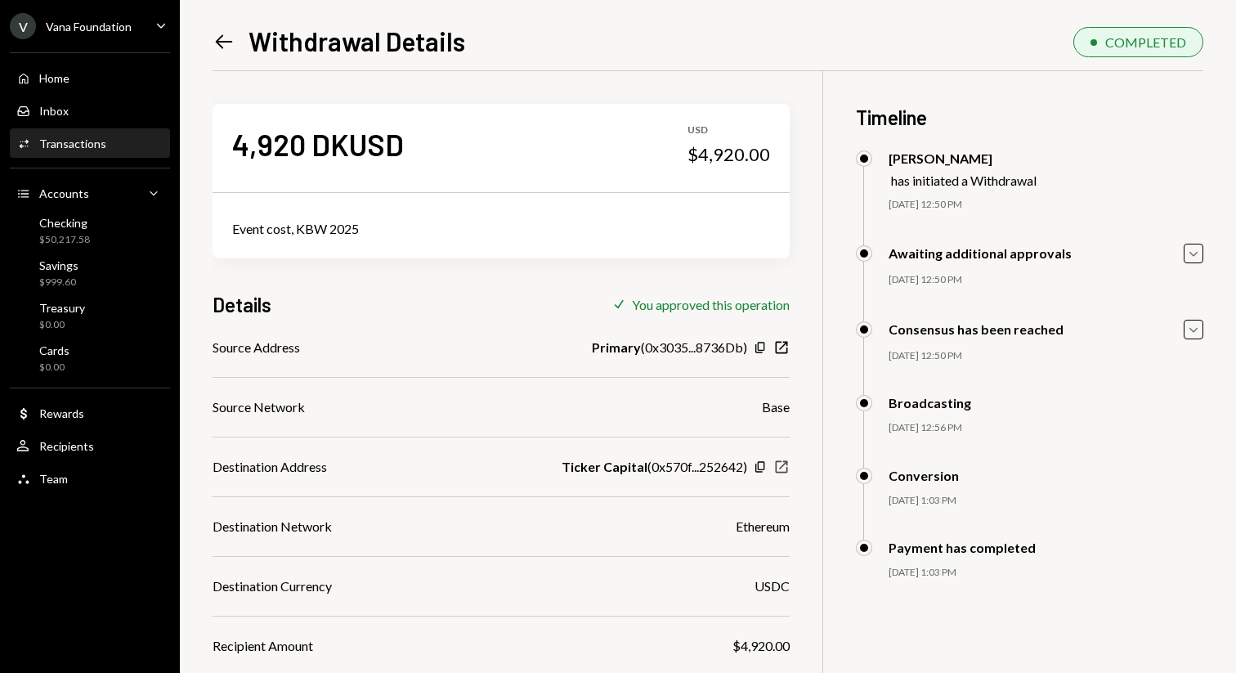
click at [779, 459] on icon "New Window" at bounding box center [782, 467] width 16 height 16
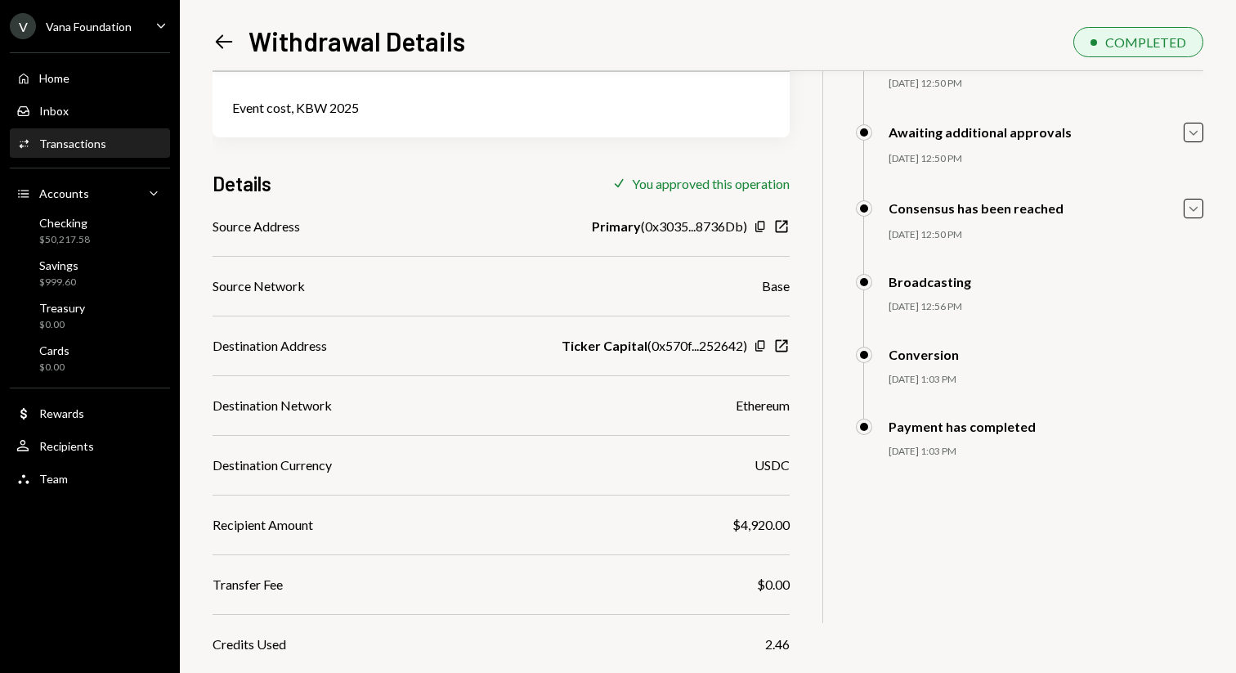
scroll to position [222, 0]
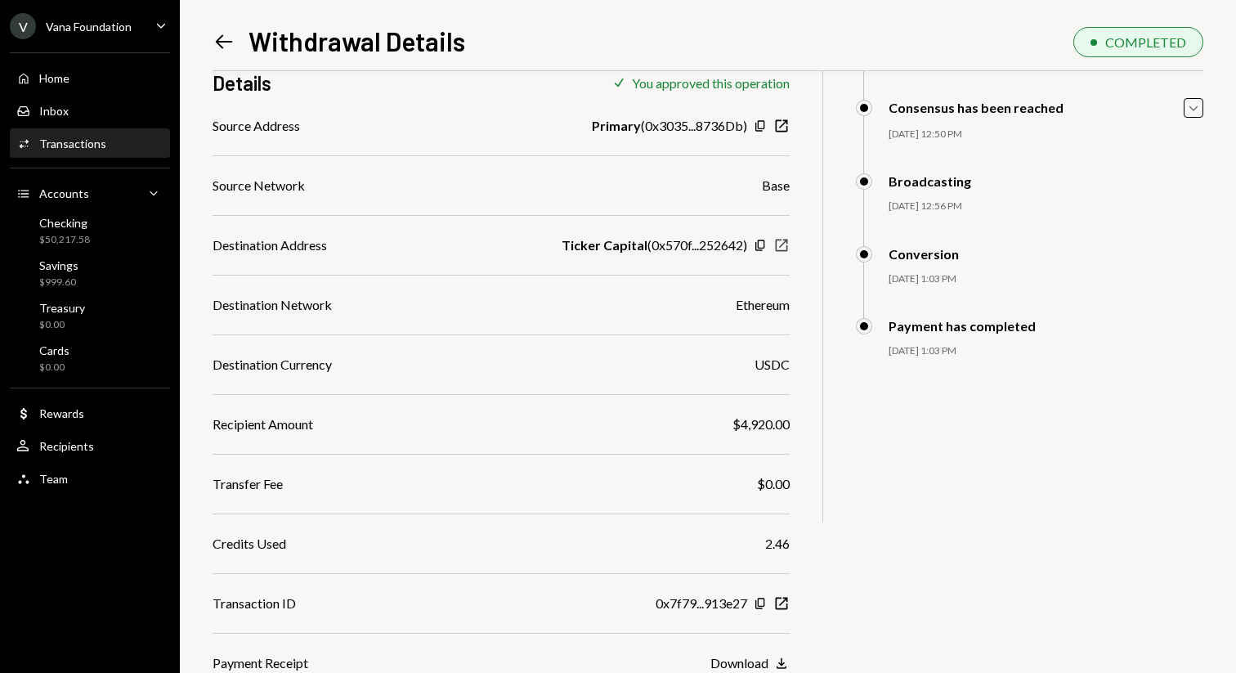
click at [783, 247] on icon "New Window" at bounding box center [782, 245] width 16 height 16
click at [778, 247] on icon "New Window" at bounding box center [782, 245] width 16 height 16
click at [789, 602] on icon "New Window" at bounding box center [782, 603] width 16 height 16
click at [781, 241] on icon "New Window" at bounding box center [782, 245] width 16 height 16
